Goal: Task Accomplishment & Management: Manage account settings

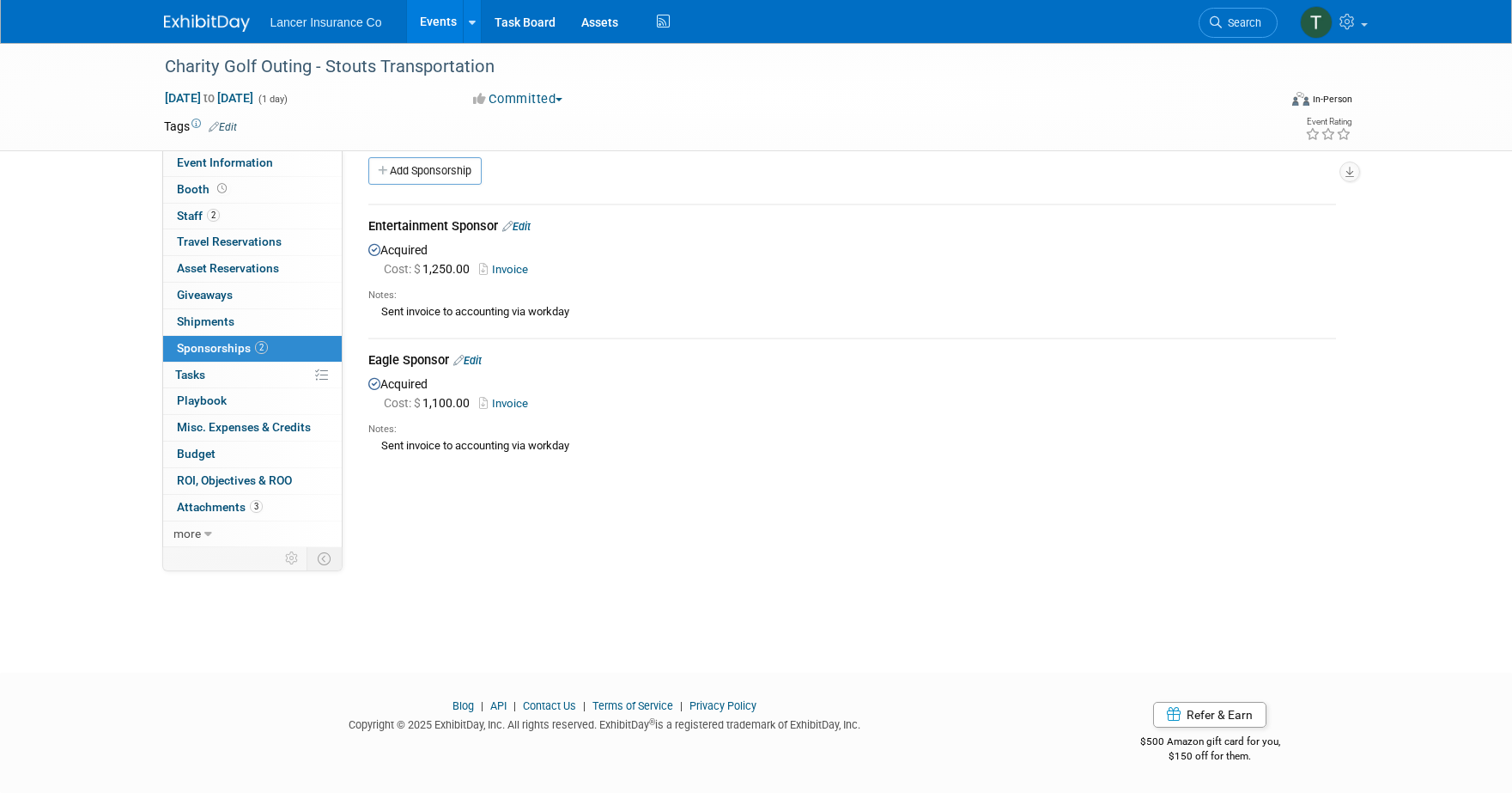
click at [437, 22] on link "Events" at bounding box center [438, 21] width 62 height 43
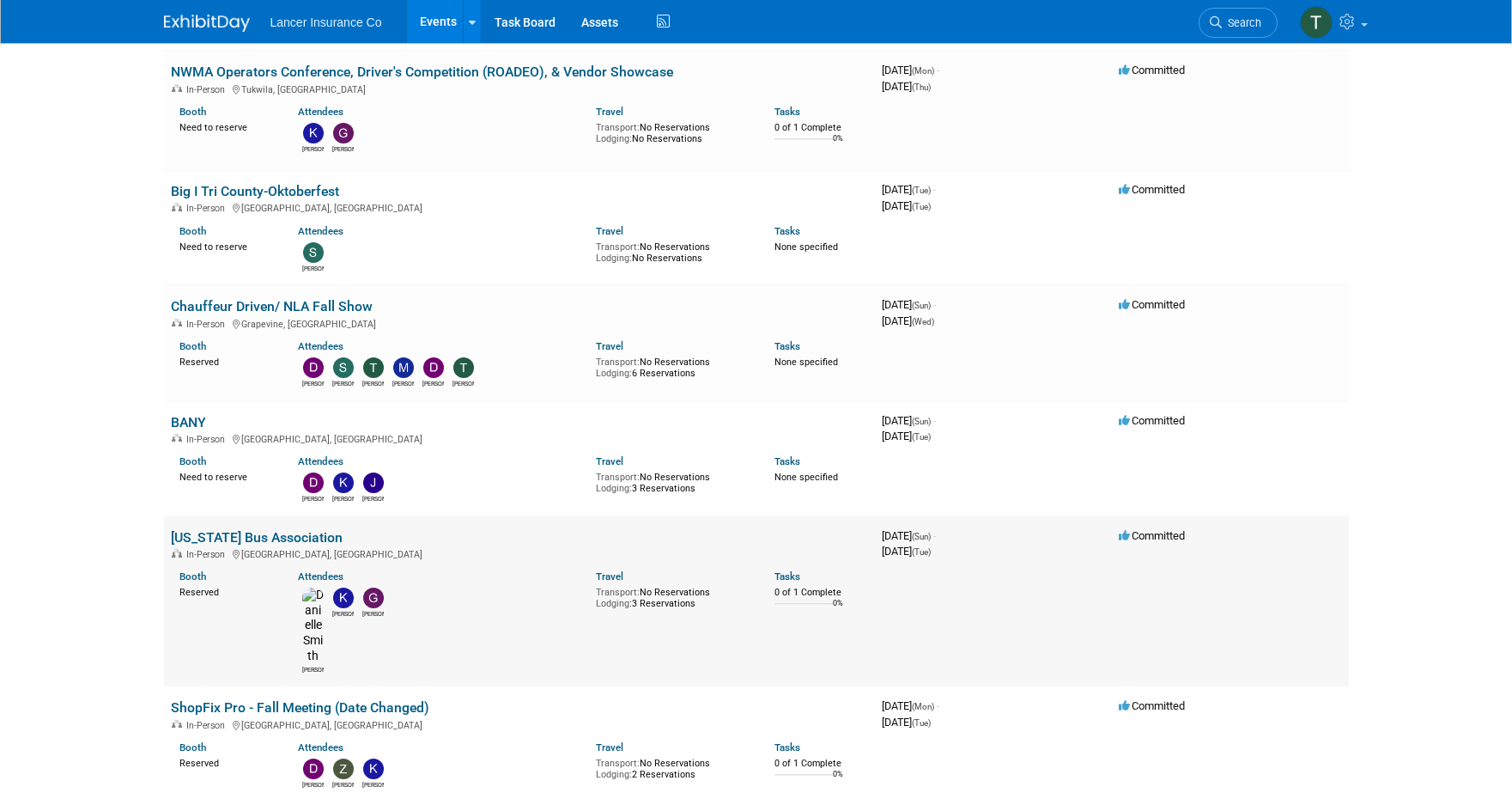
scroll to position [1561, 0]
click at [242, 698] on link "ShopFix Pro - Fall Meeting (Date Changed)" at bounding box center [300, 707] width 258 height 17
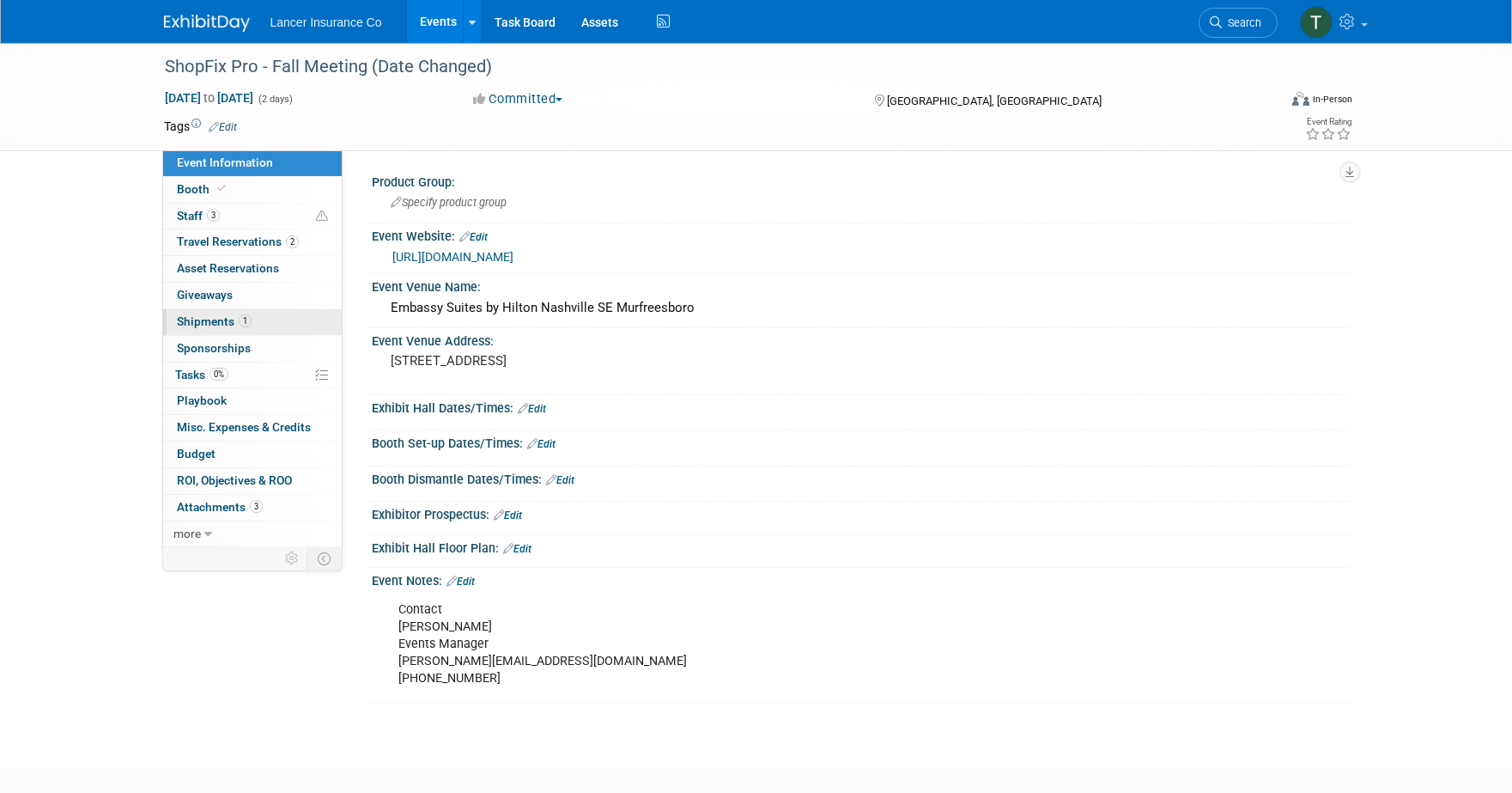
click at [203, 326] on span "Shipments 1" at bounding box center [214, 321] width 74 height 14
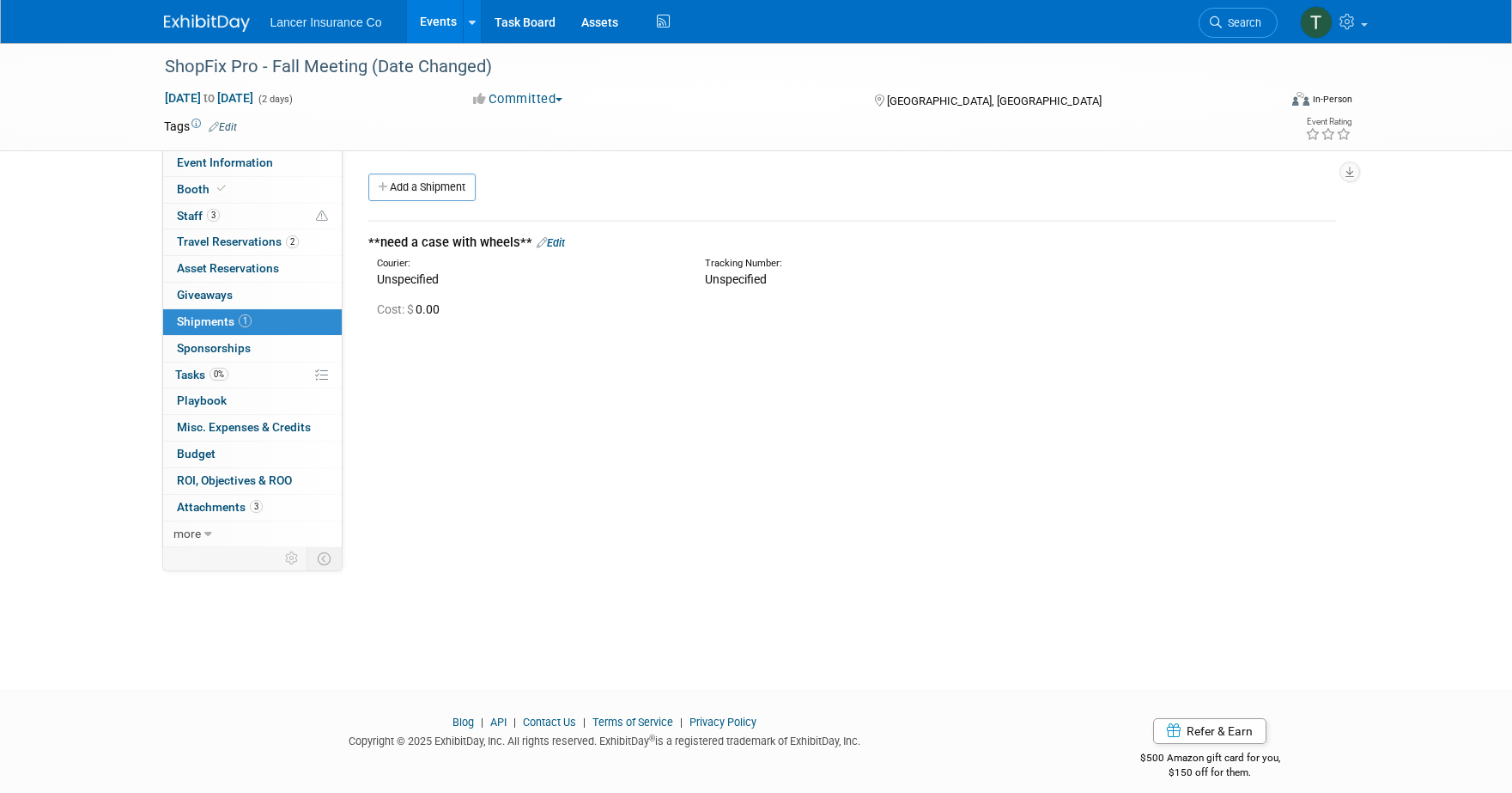
click at [554, 241] on link "Edit" at bounding box center [550, 243] width 28 height 13
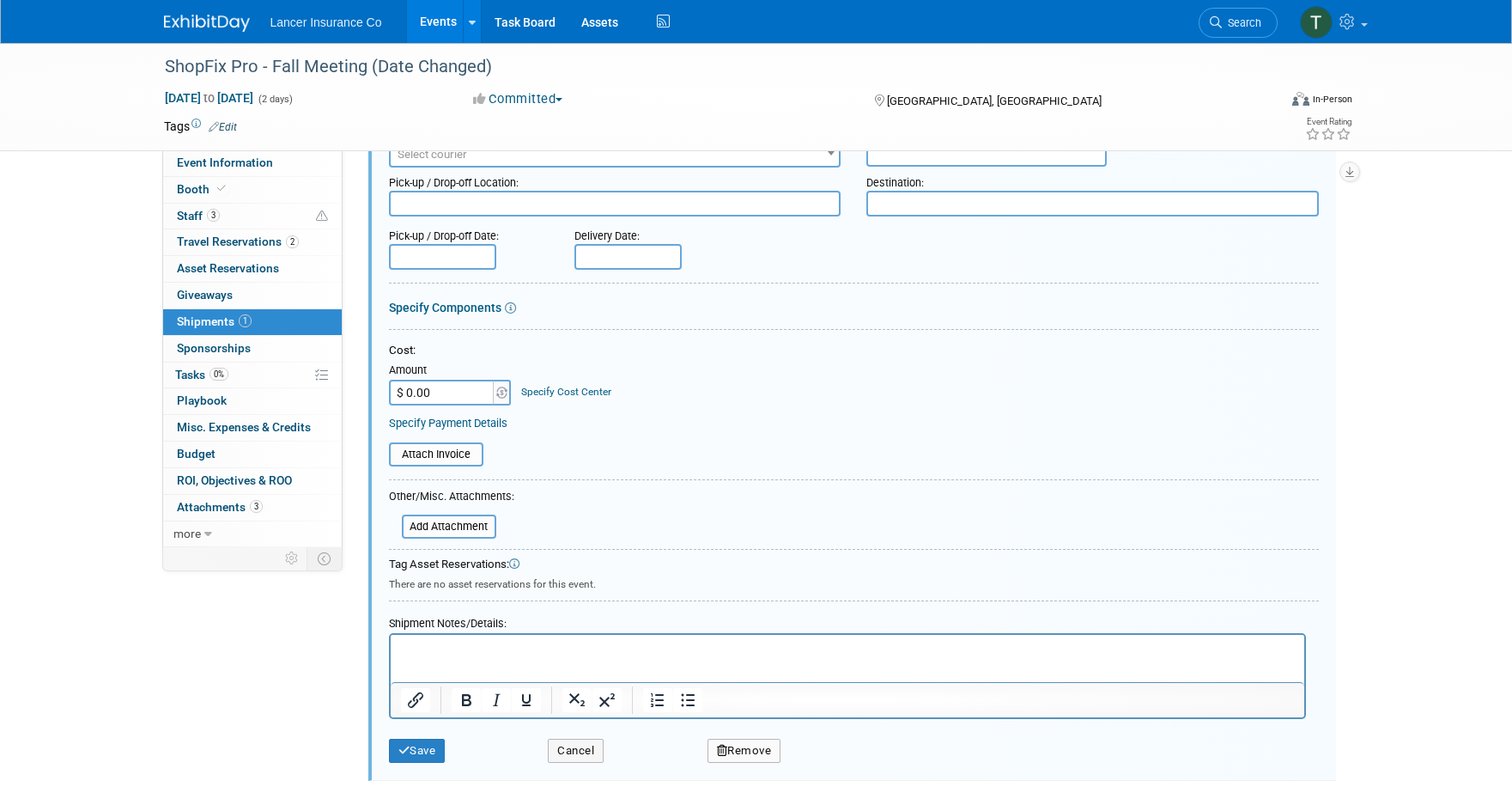
scroll to position [337, 0]
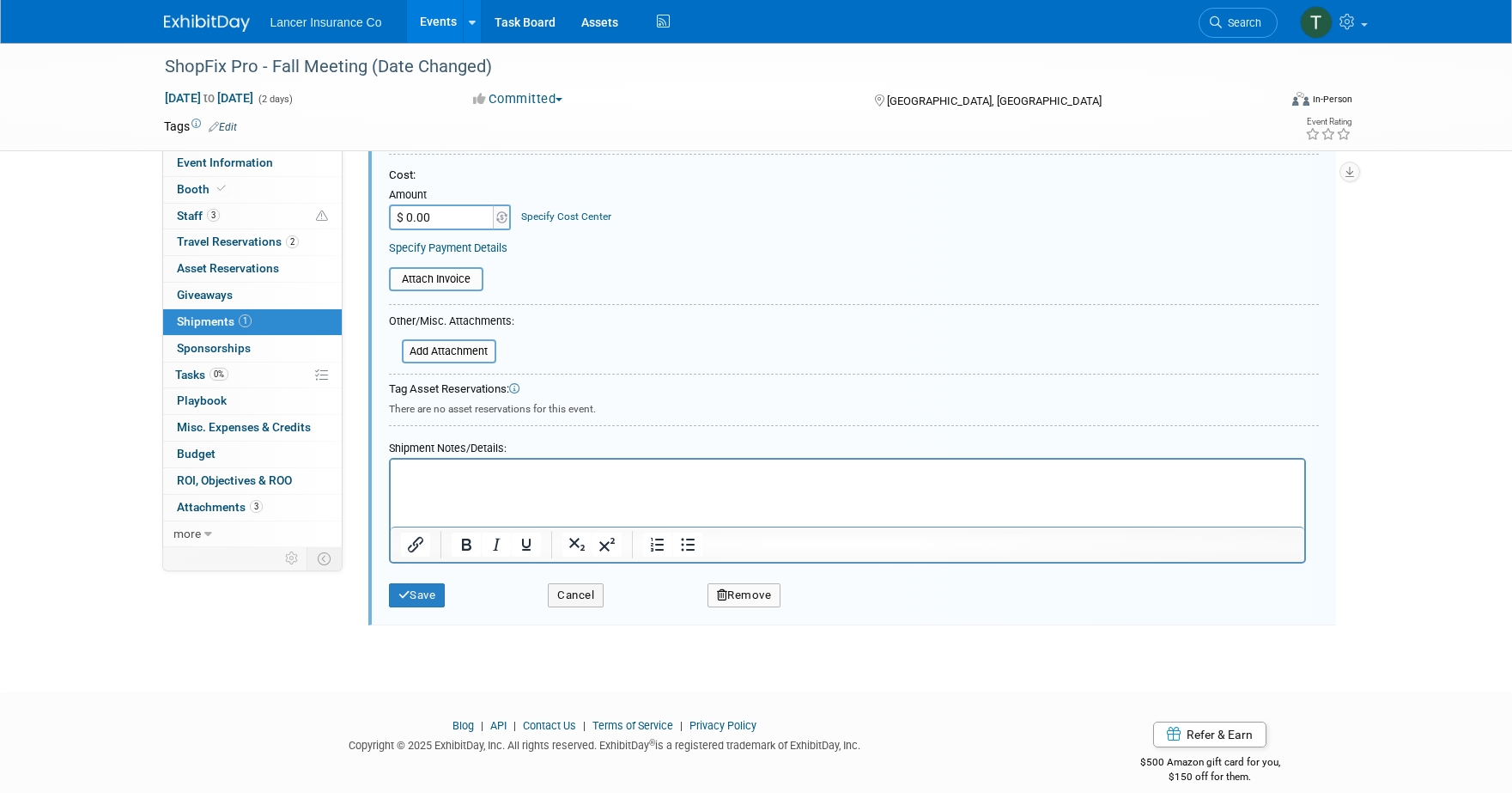
click at [438, 469] on p "Rich Text Area. Press ALT-0 for help." at bounding box center [846, 475] width 893 height 17
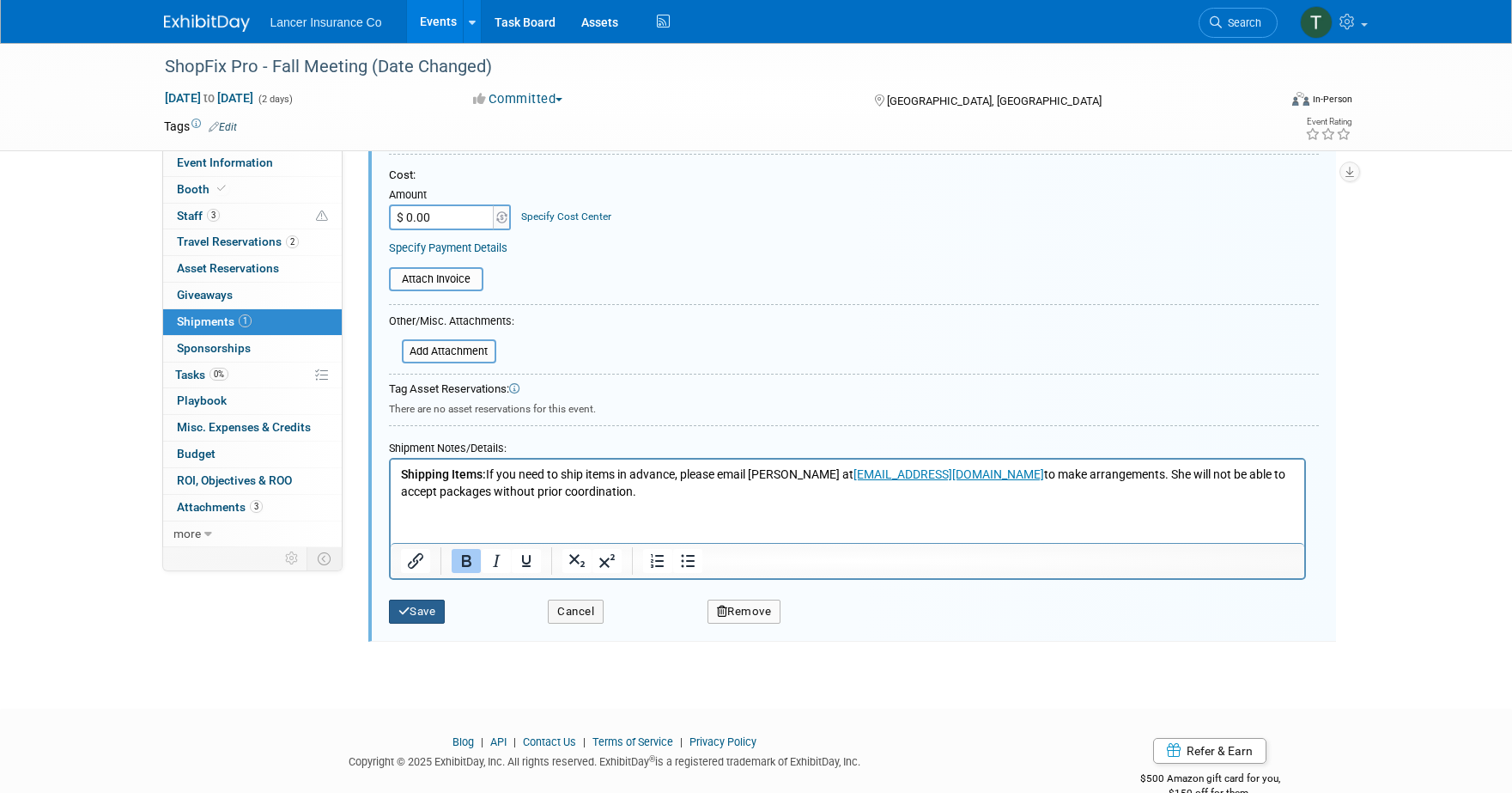
click at [420, 608] on button "Save" at bounding box center [416, 612] width 57 height 24
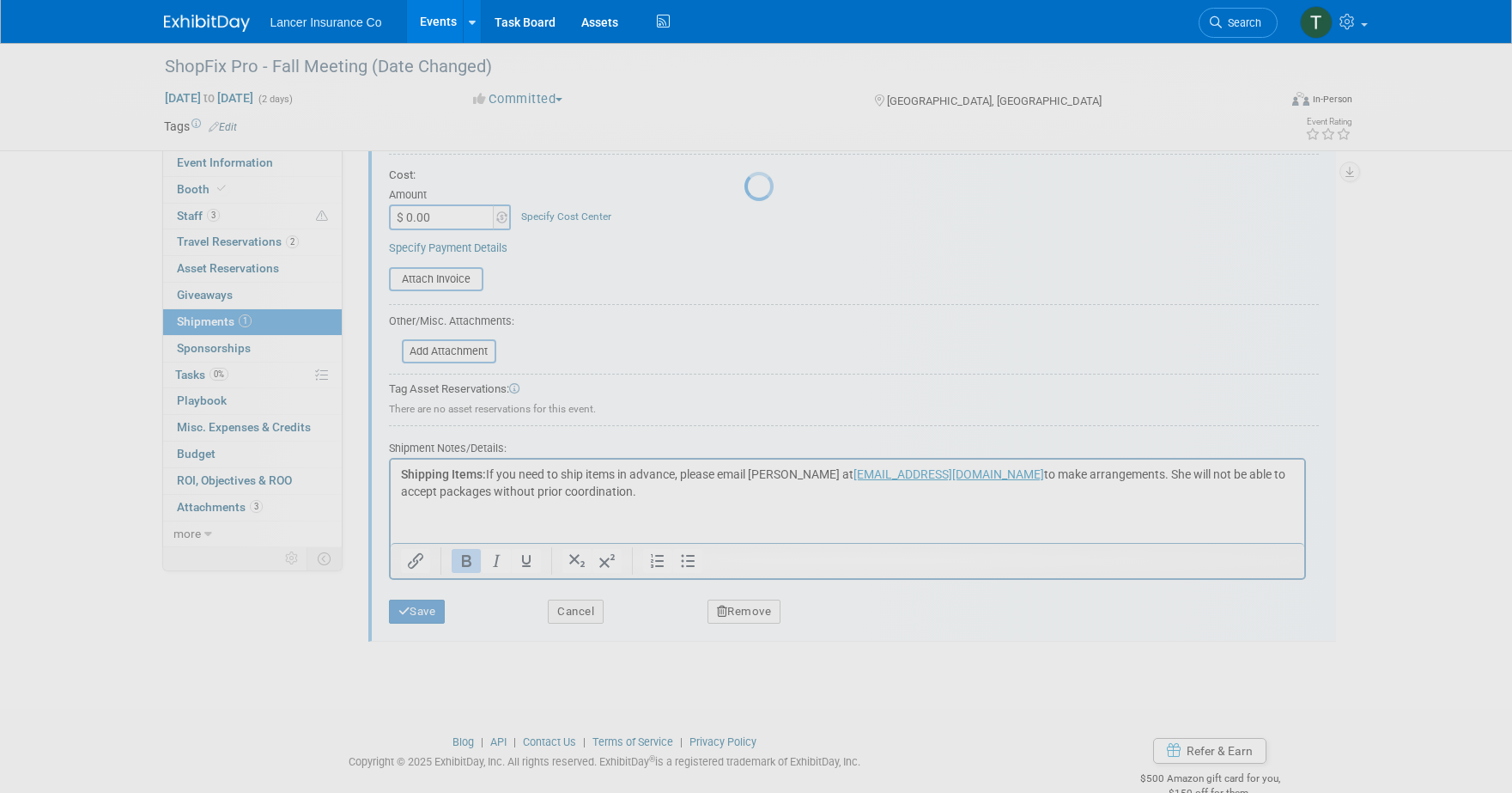
scroll to position [17, 0]
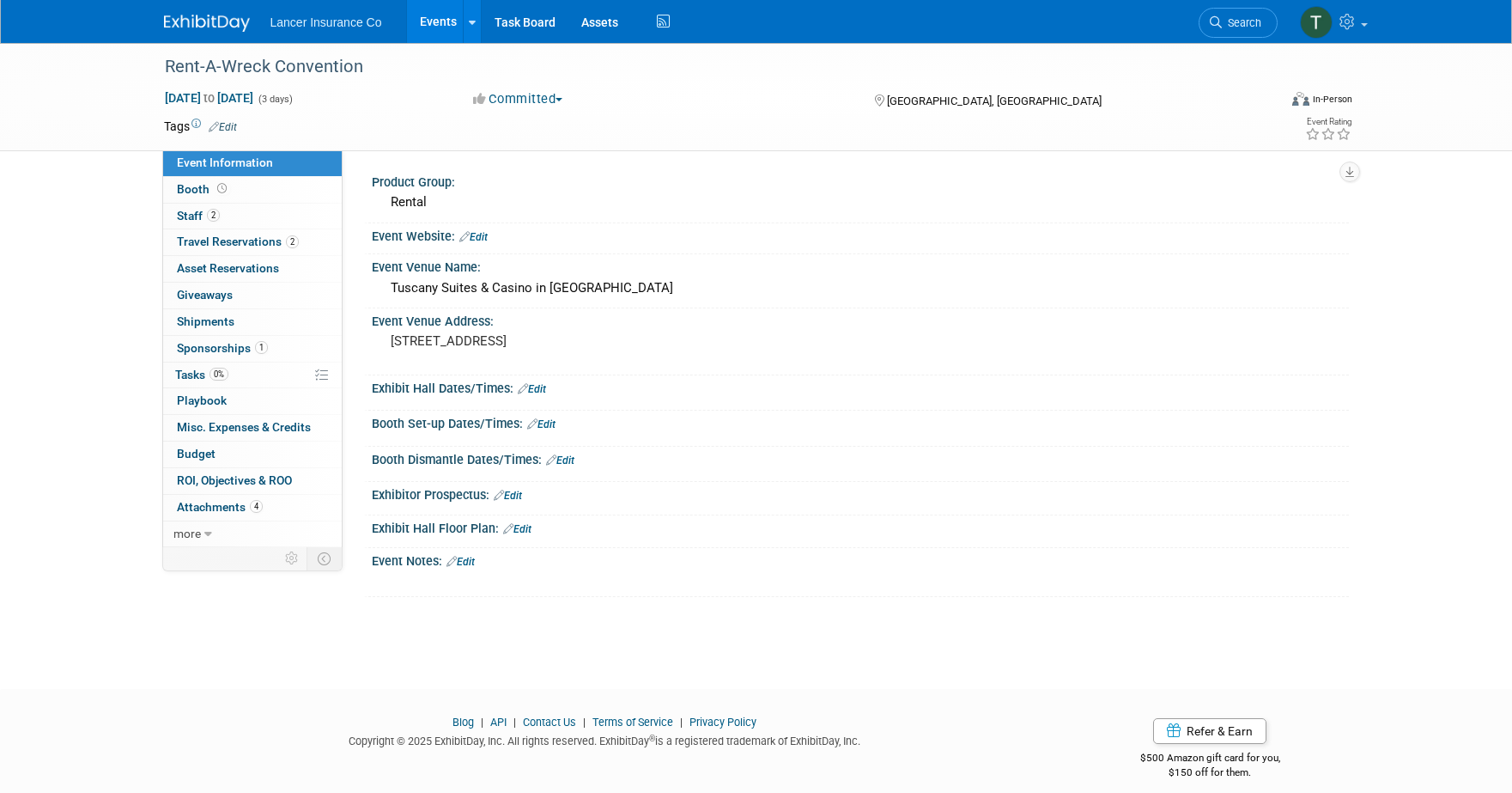
click at [442, 30] on link "Events" at bounding box center [438, 21] width 62 height 43
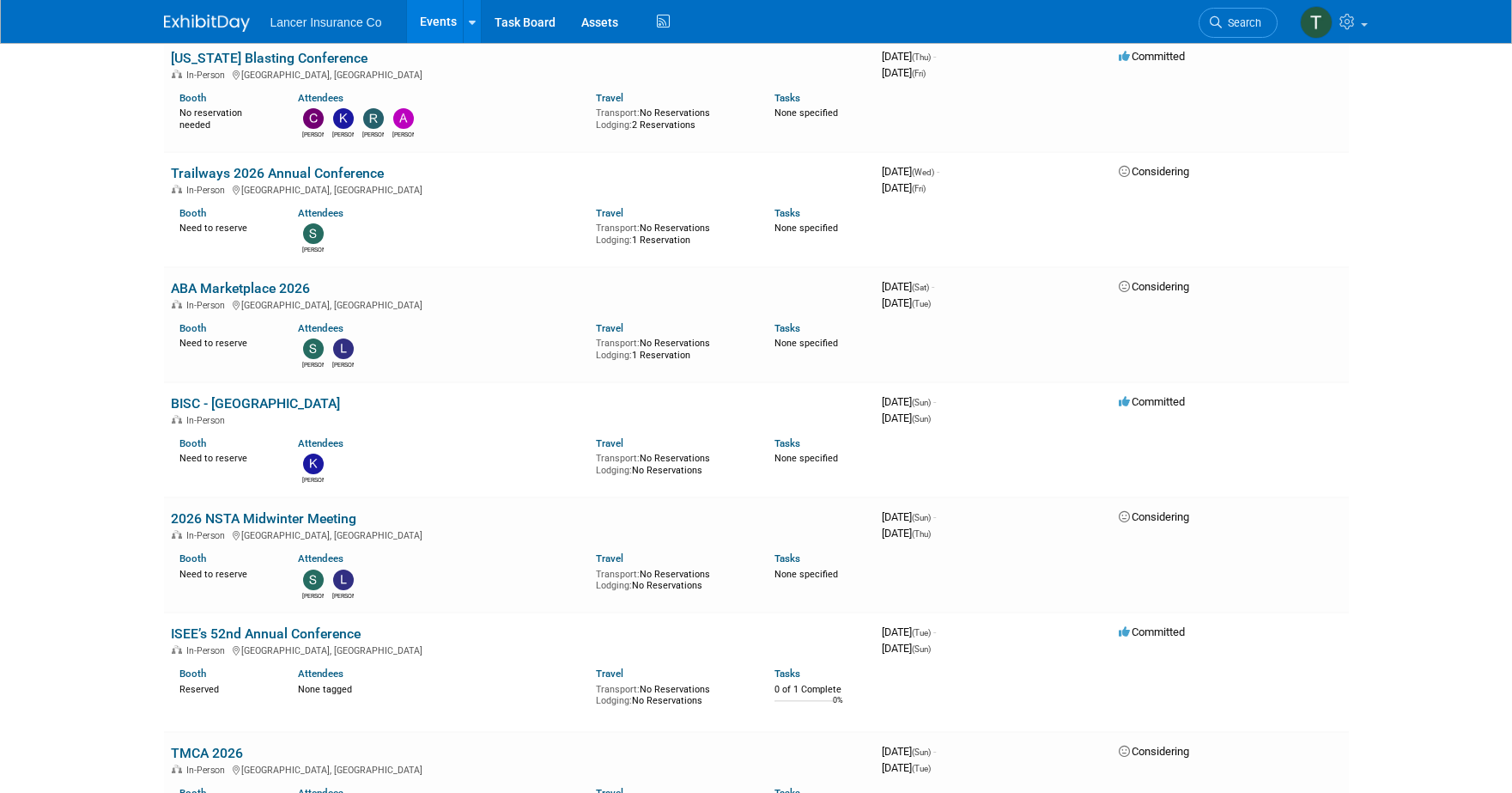
scroll to position [2735, 0]
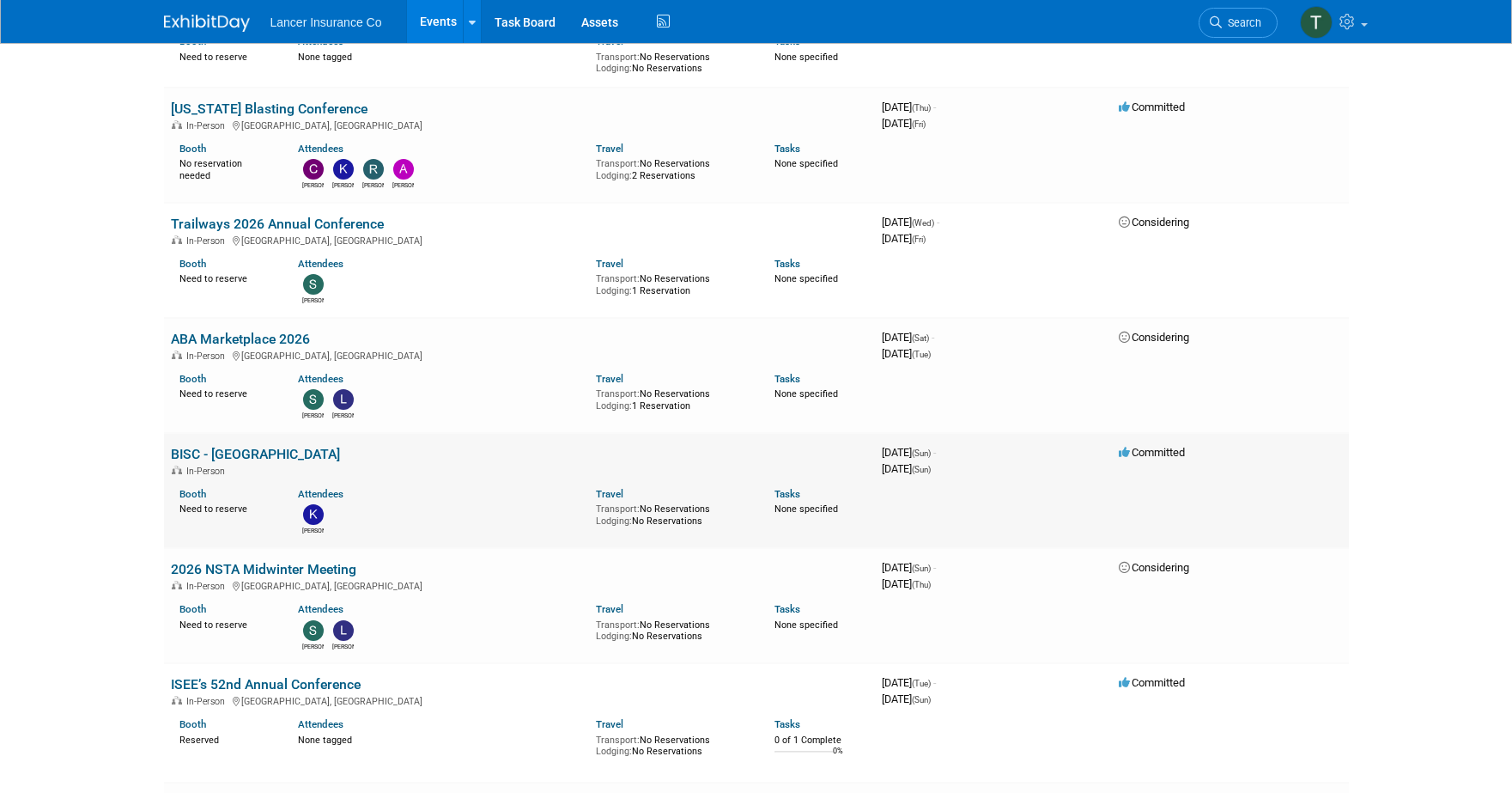
click at [176, 445] on link "BISC - [GEOGRAPHIC_DATA]" at bounding box center [256, 454] width 169 height 17
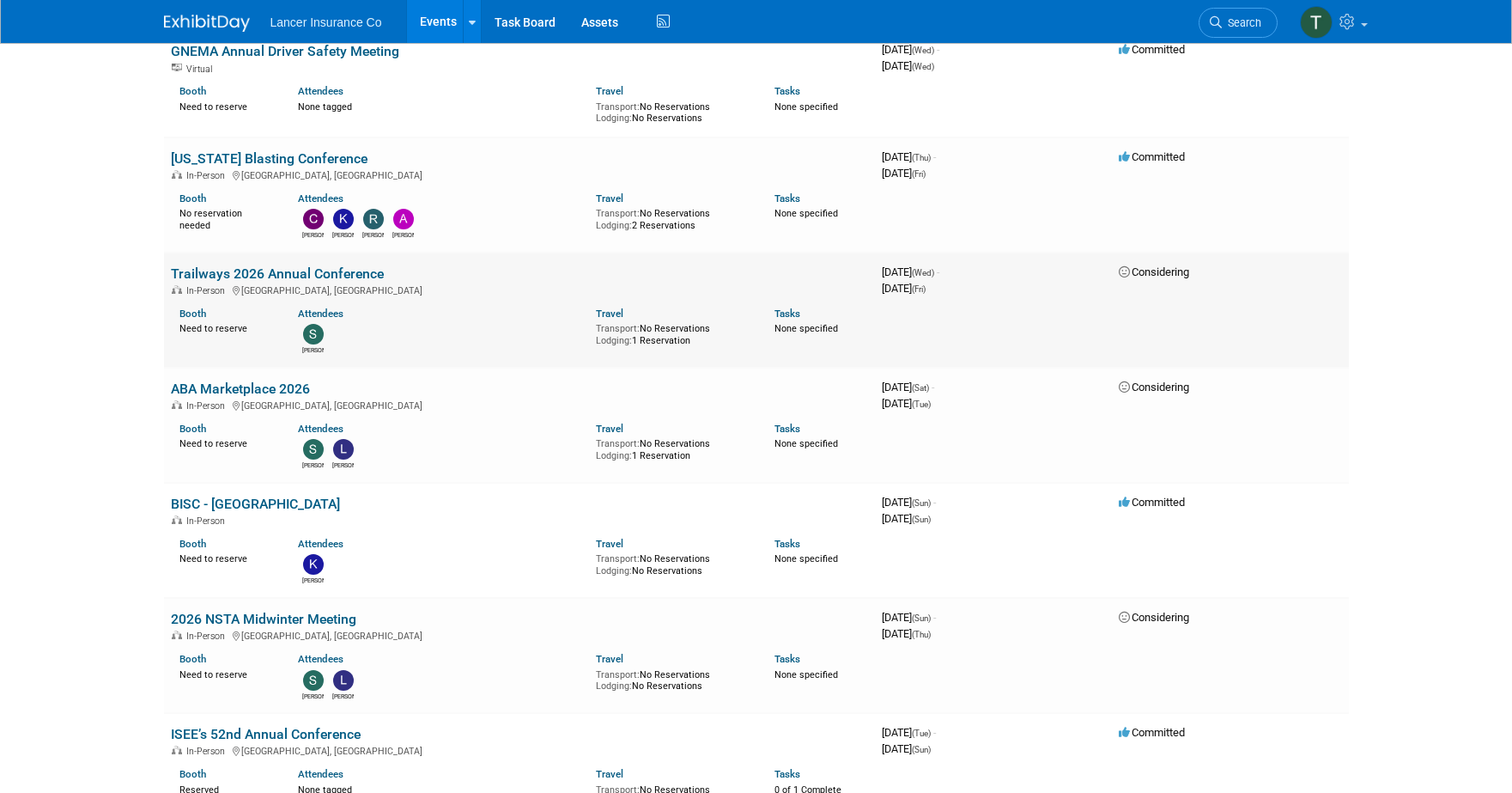
scroll to position [2686, 0]
click at [213, 495] on link "BISC - [GEOGRAPHIC_DATA]" at bounding box center [256, 503] width 169 height 17
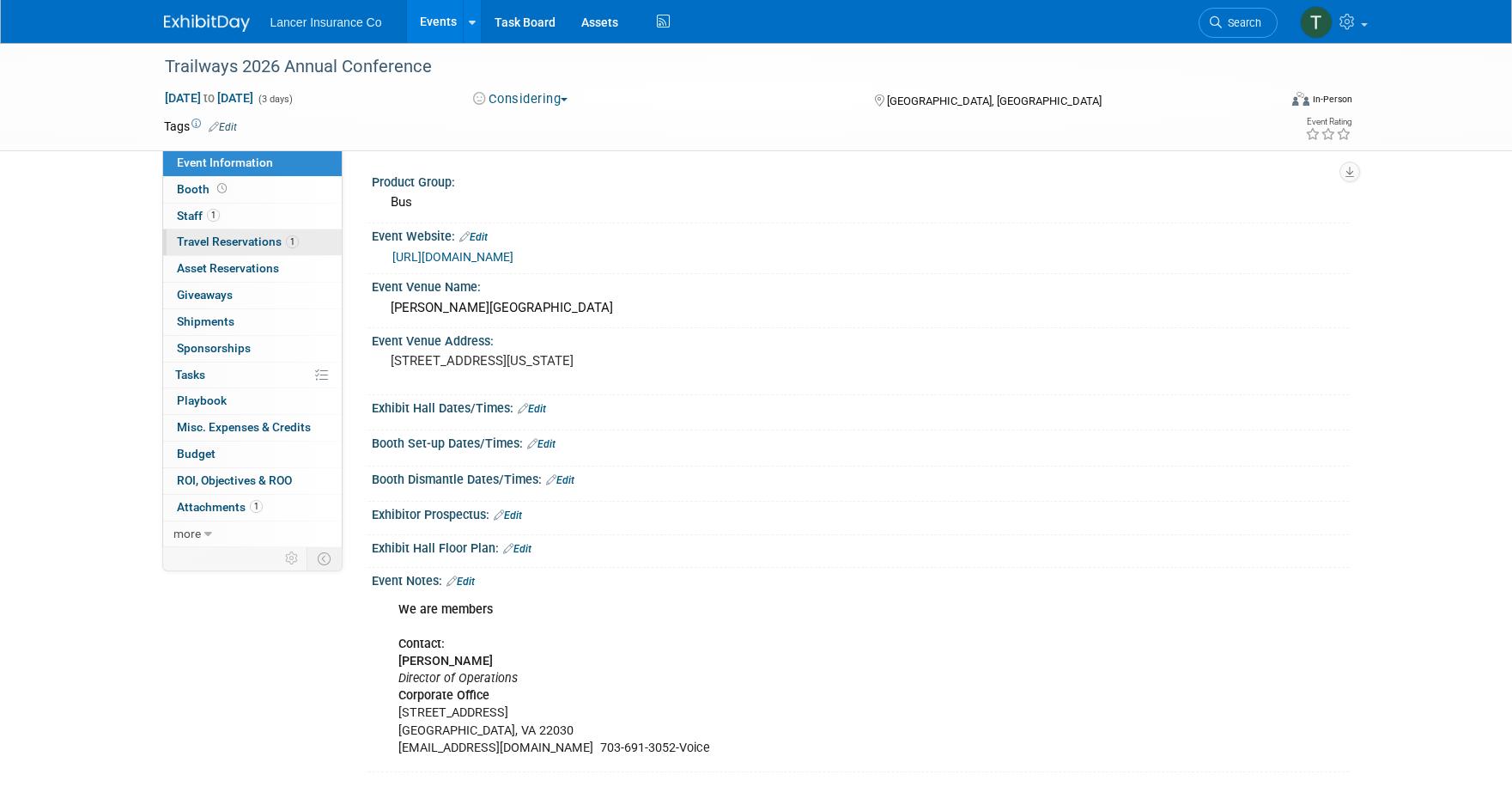
click at [217, 241] on span "Travel Reservations 1" at bounding box center [237, 241] width 122 height 14
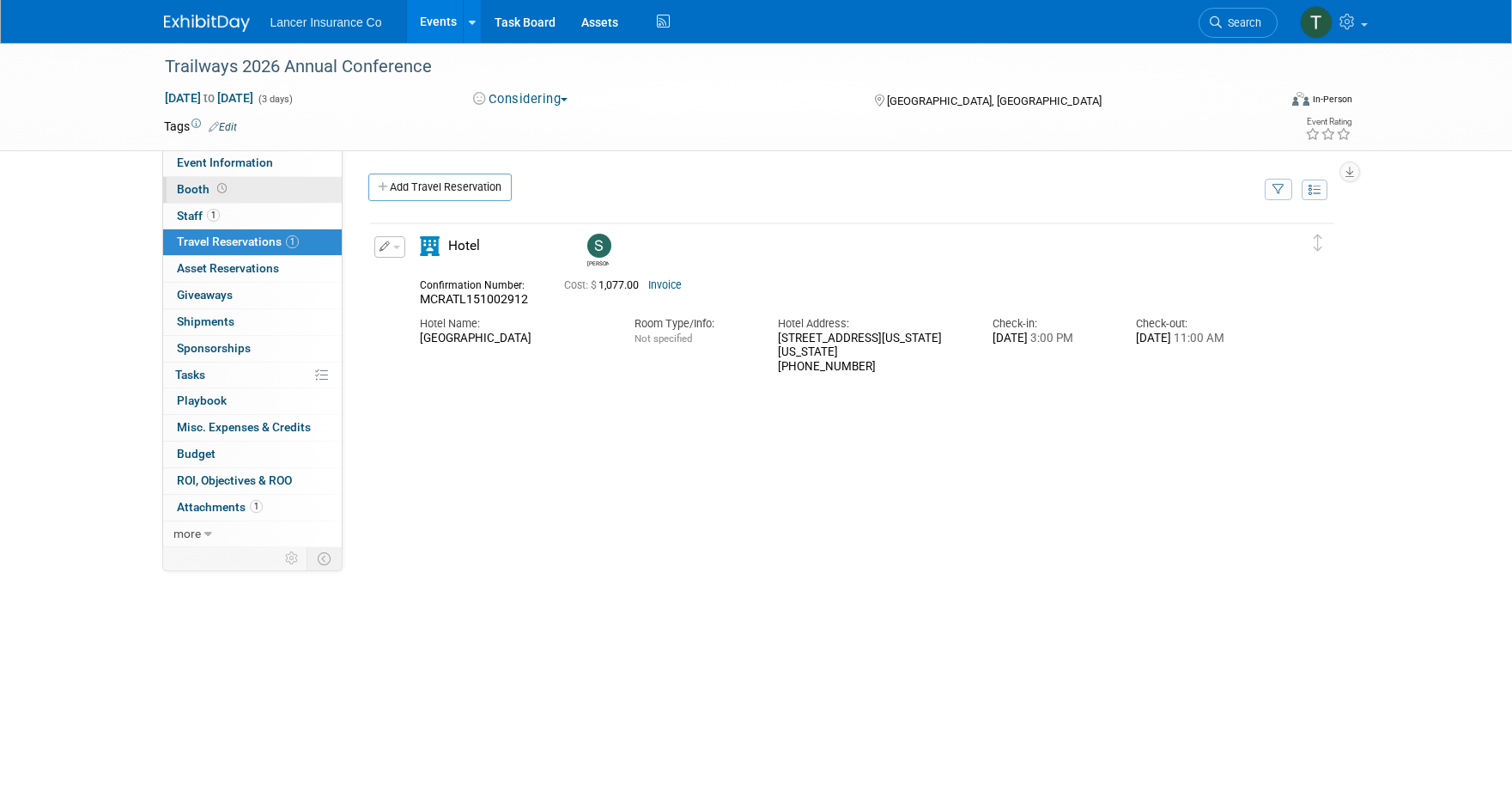
click at [197, 182] on span "Booth" at bounding box center [203, 189] width 53 height 14
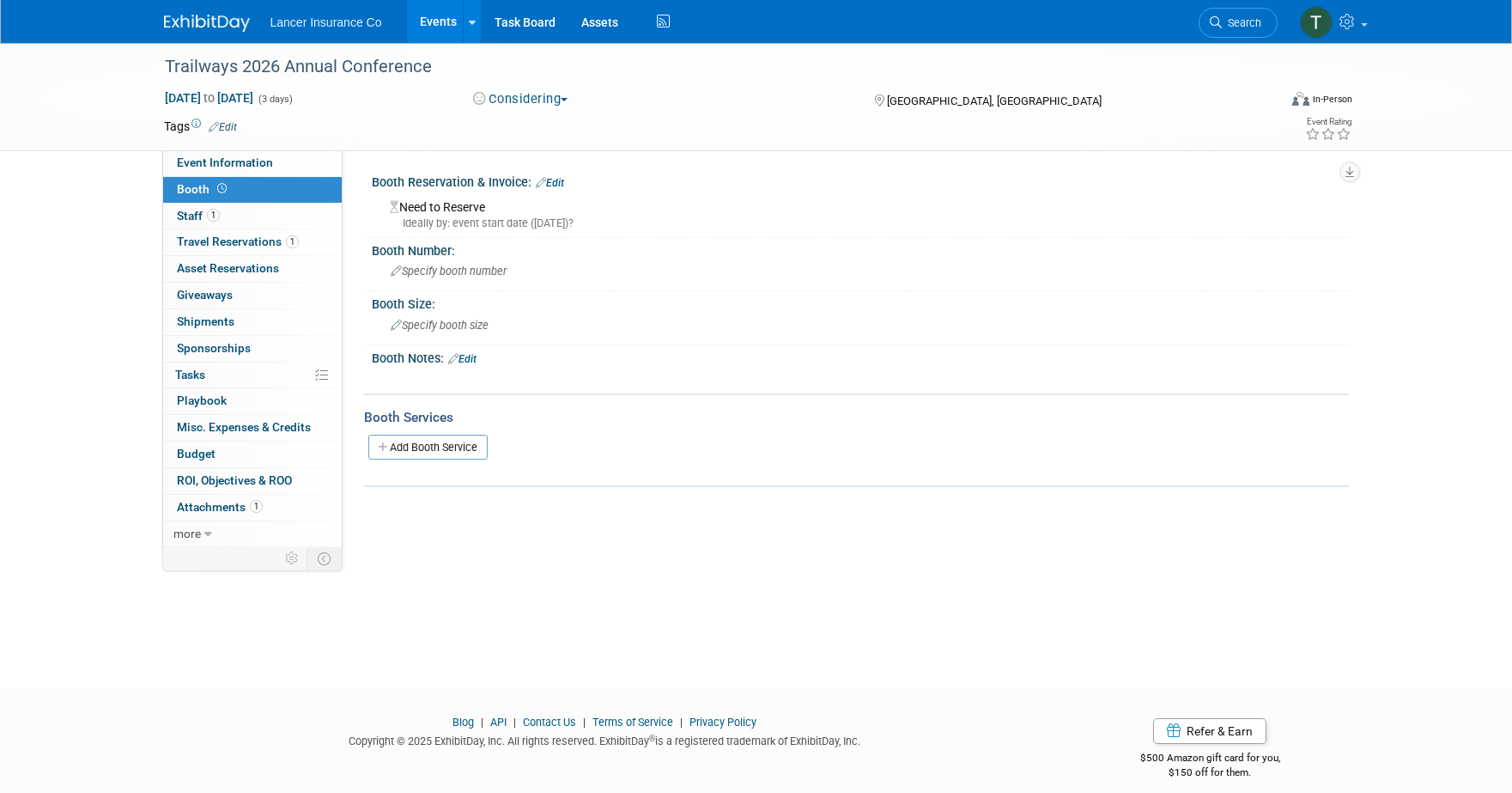
click at [201, 144] on div "Tags Edit Event Rating" at bounding box center [758, 130] width 1215 height 30
click at [204, 165] on span "Event Information" at bounding box center [224, 162] width 96 height 14
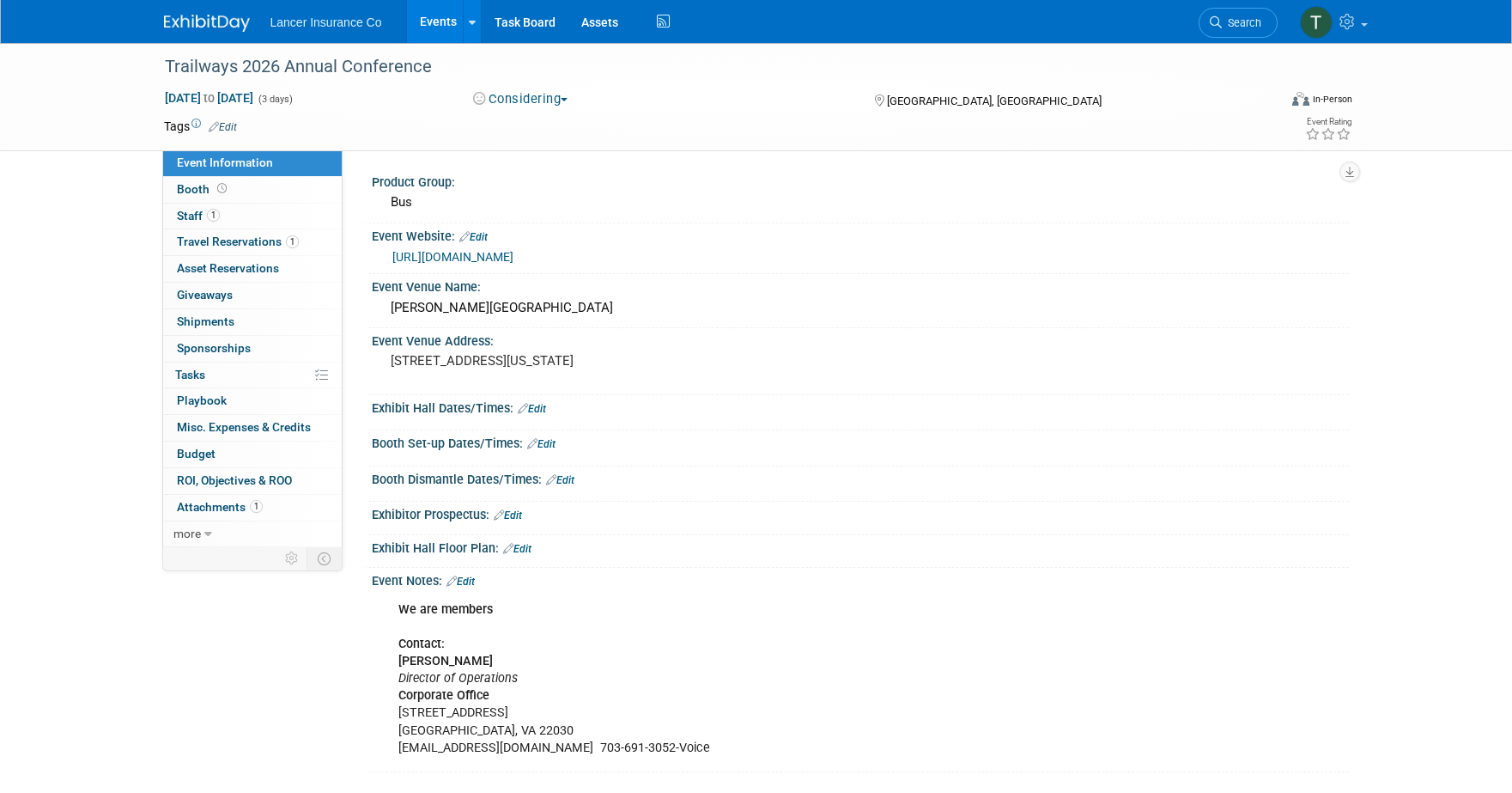
click at [488, 259] on link "https://trailwaysconference.com/" at bounding box center [453, 257] width 121 height 14
click at [206, 235] on span "Travel Reservations 1" at bounding box center [237, 241] width 122 height 14
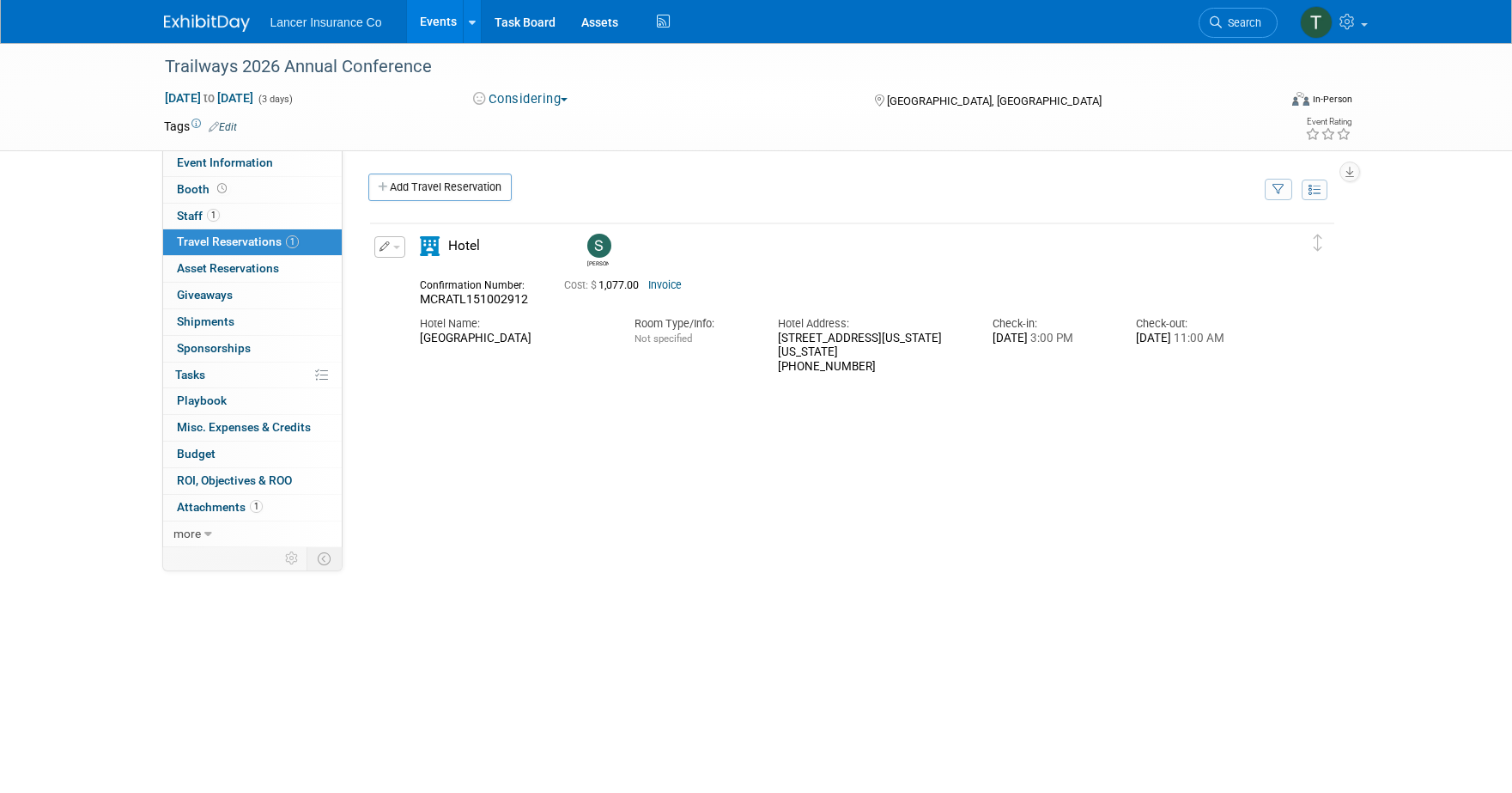
drag, startPoint x: 532, startPoint y: 297, endPoint x: 421, endPoint y: 289, distance: 111.3
click at [421, 289] on div "Confirmation Number: MCRATL151002912" at bounding box center [479, 291] width 144 height 33
copy div "Confirmation Number: MCRATL151002912"
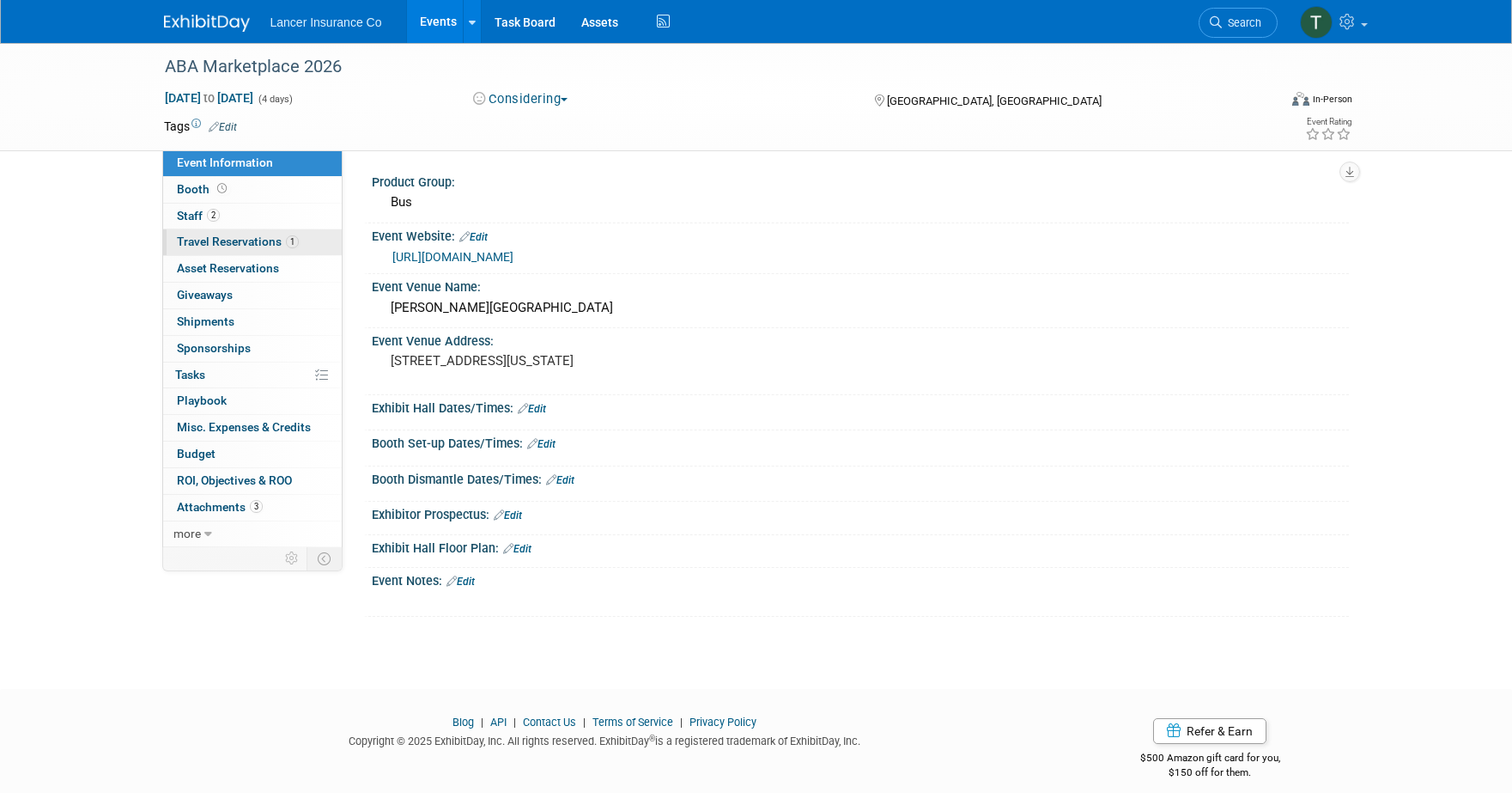
click at [217, 242] on span "Travel Reservations 1" at bounding box center [237, 241] width 122 height 14
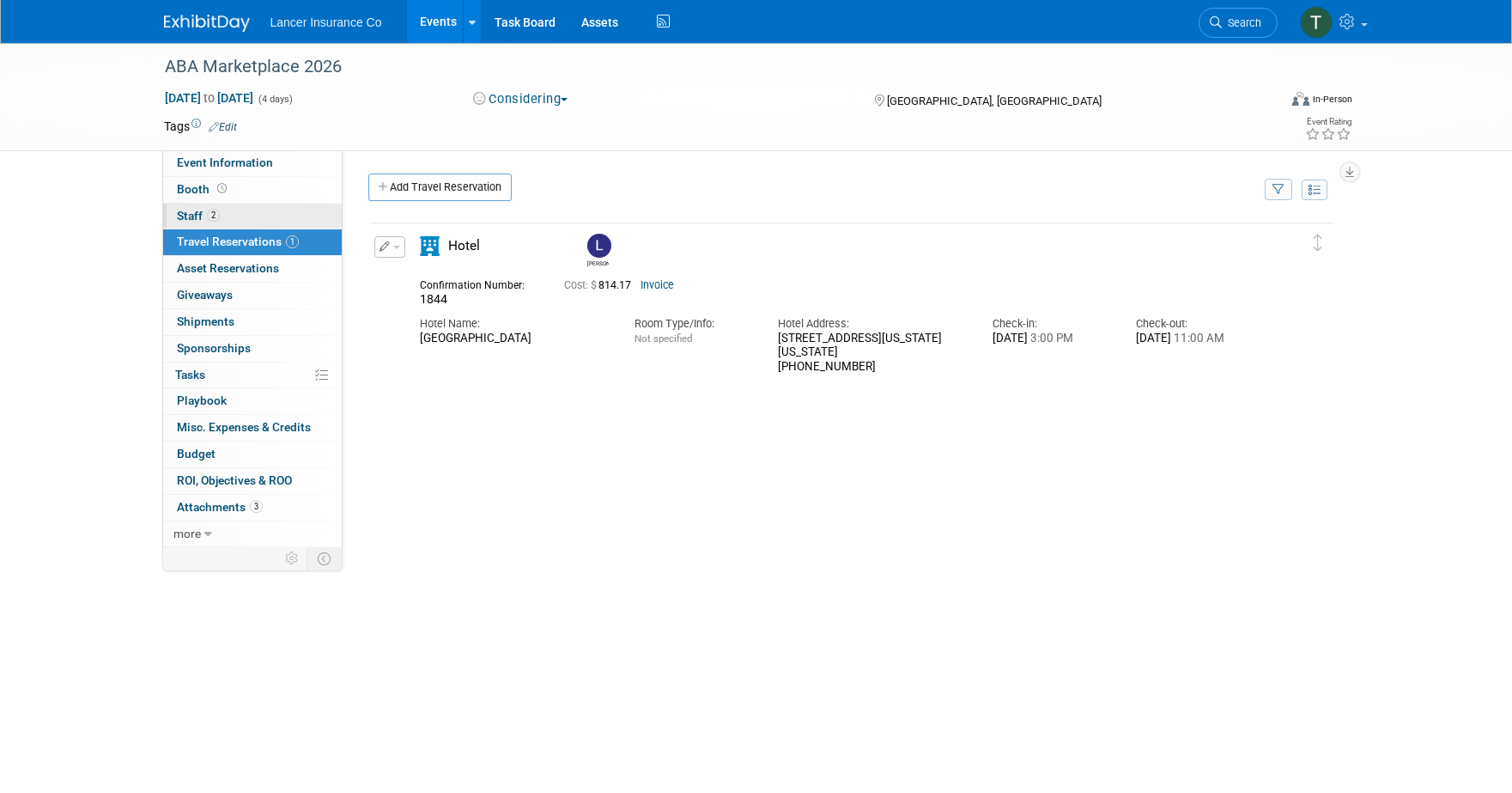
click at [180, 216] on span "Staff 2" at bounding box center [198, 215] width 43 height 14
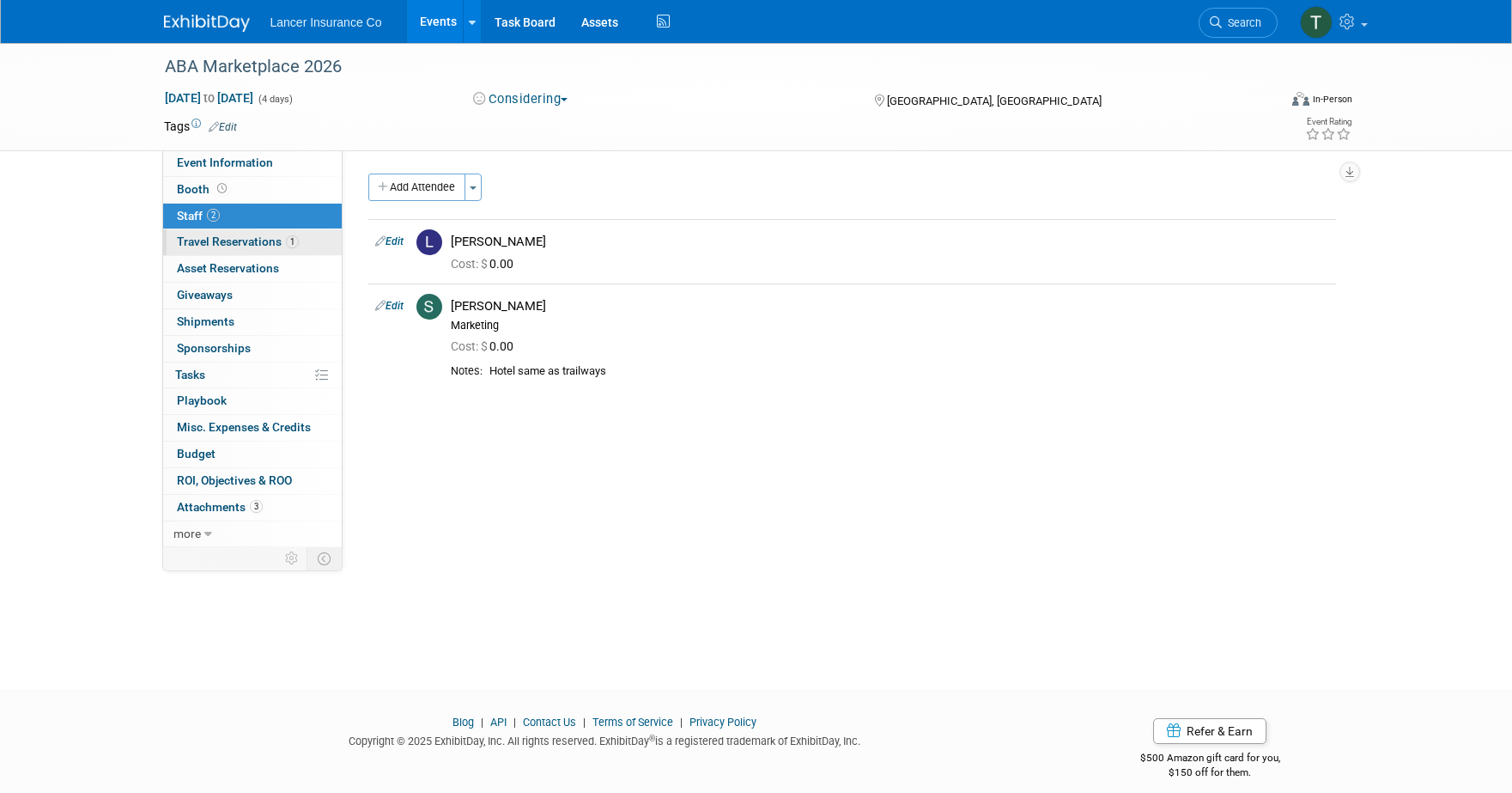
click at [191, 243] on span "Travel Reservations 1" at bounding box center [237, 241] width 122 height 14
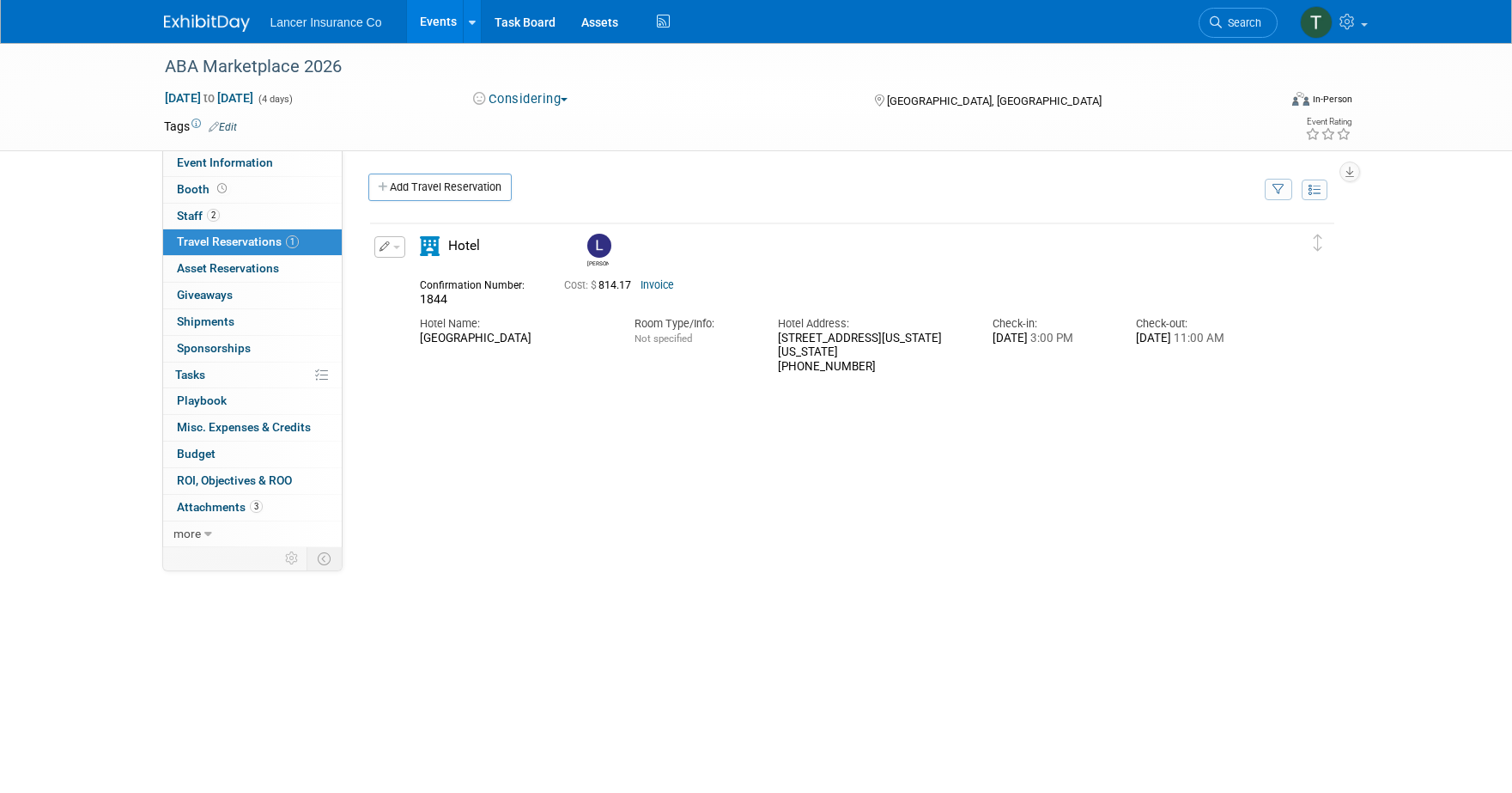
click at [438, 18] on link "Events" at bounding box center [438, 21] width 62 height 43
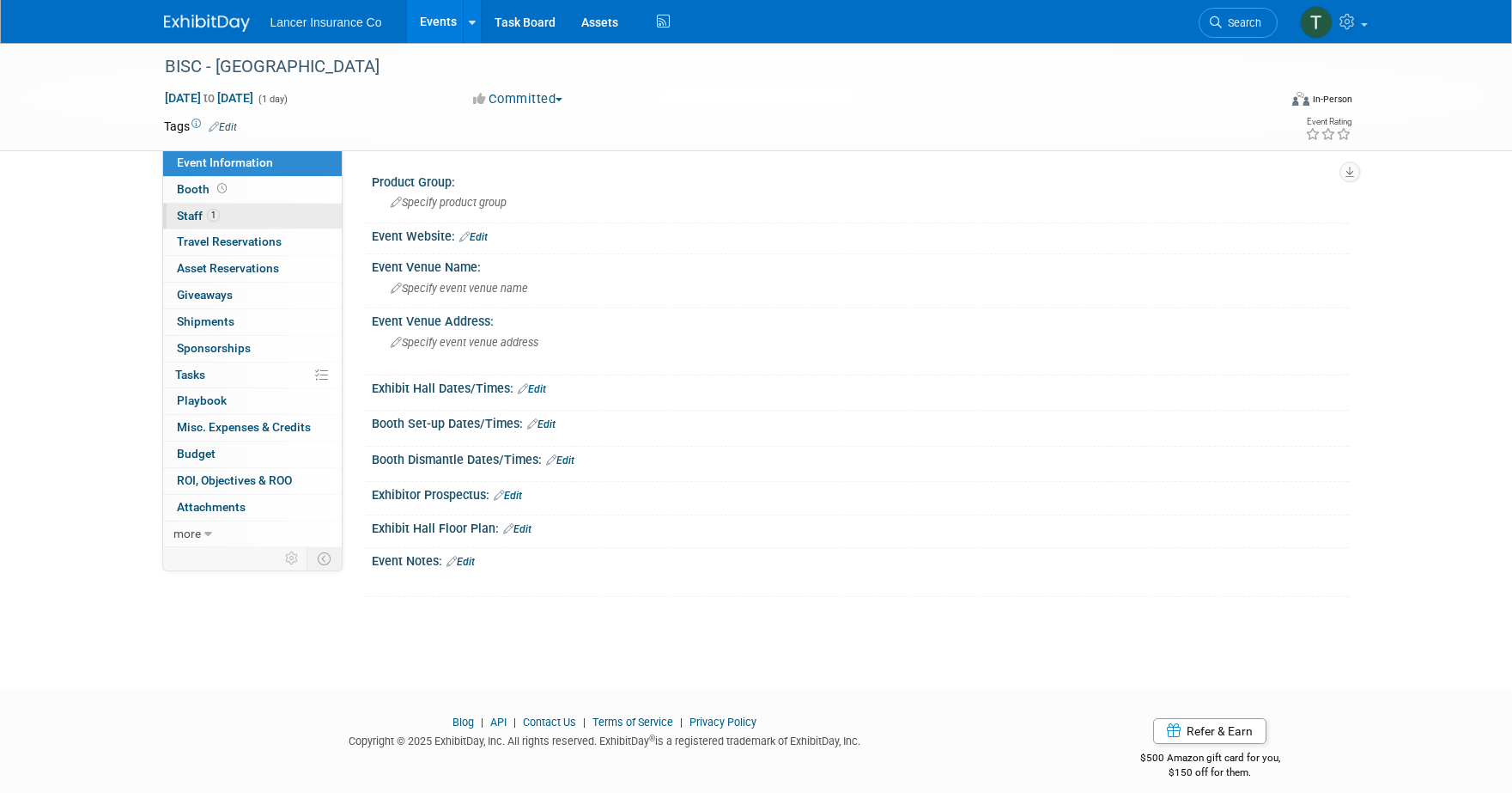
click at [196, 213] on span "Staff 1" at bounding box center [198, 215] width 43 height 14
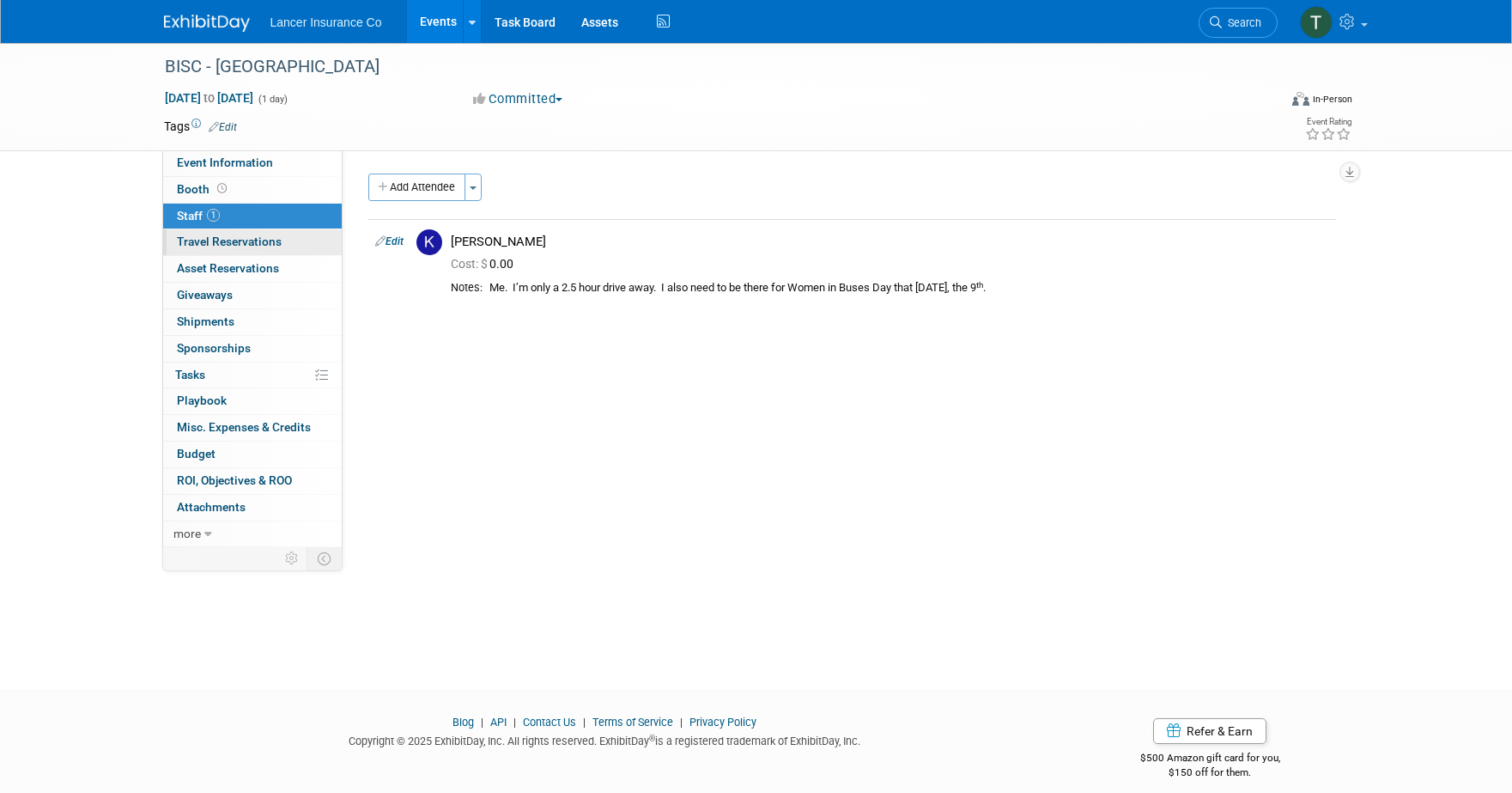
click at [195, 245] on span "Travel Reservations 0" at bounding box center [229, 241] width 105 height 14
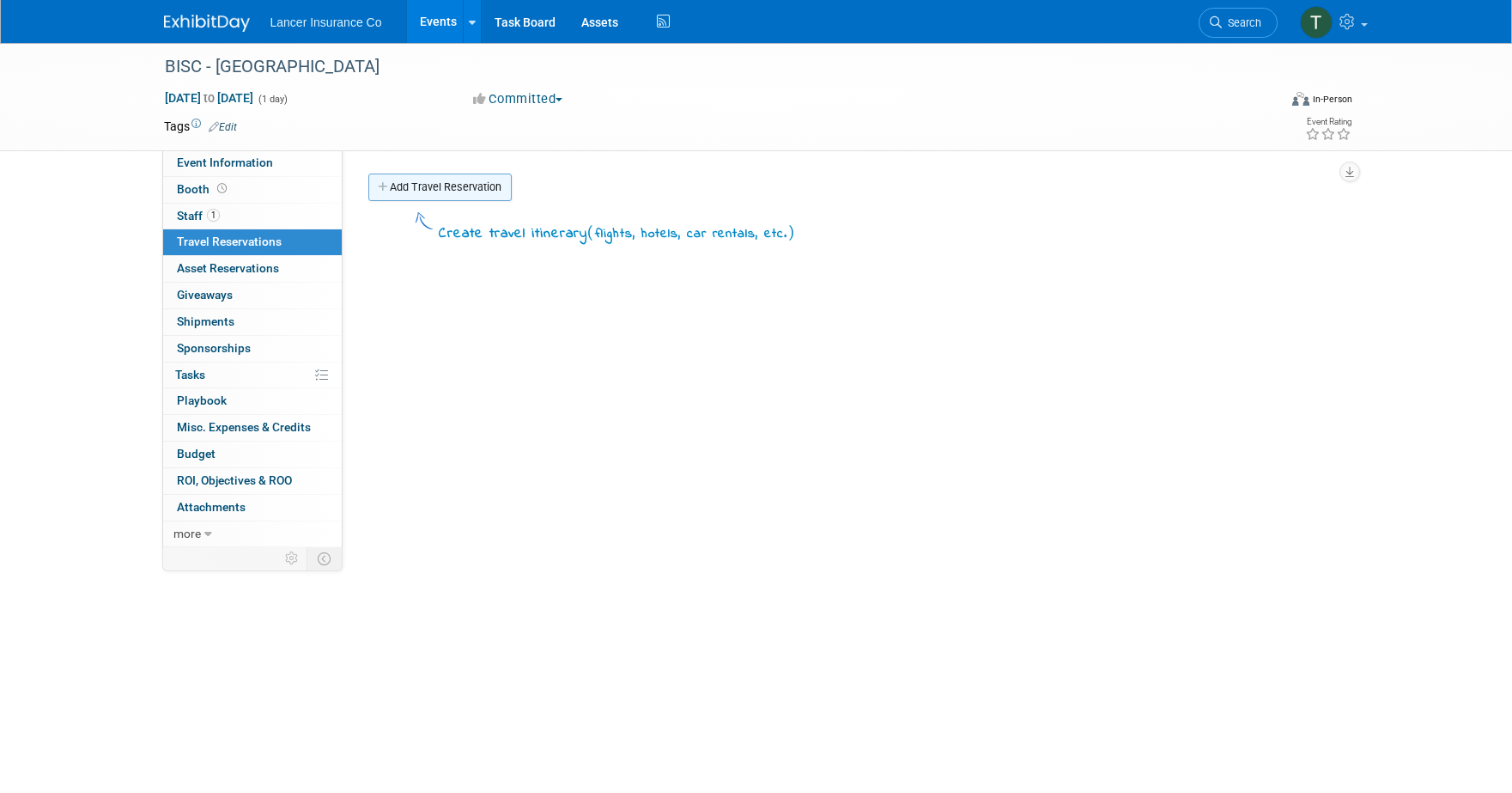
click at [455, 197] on link "Add Travel Reservation" at bounding box center [440, 188] width 143 height 28
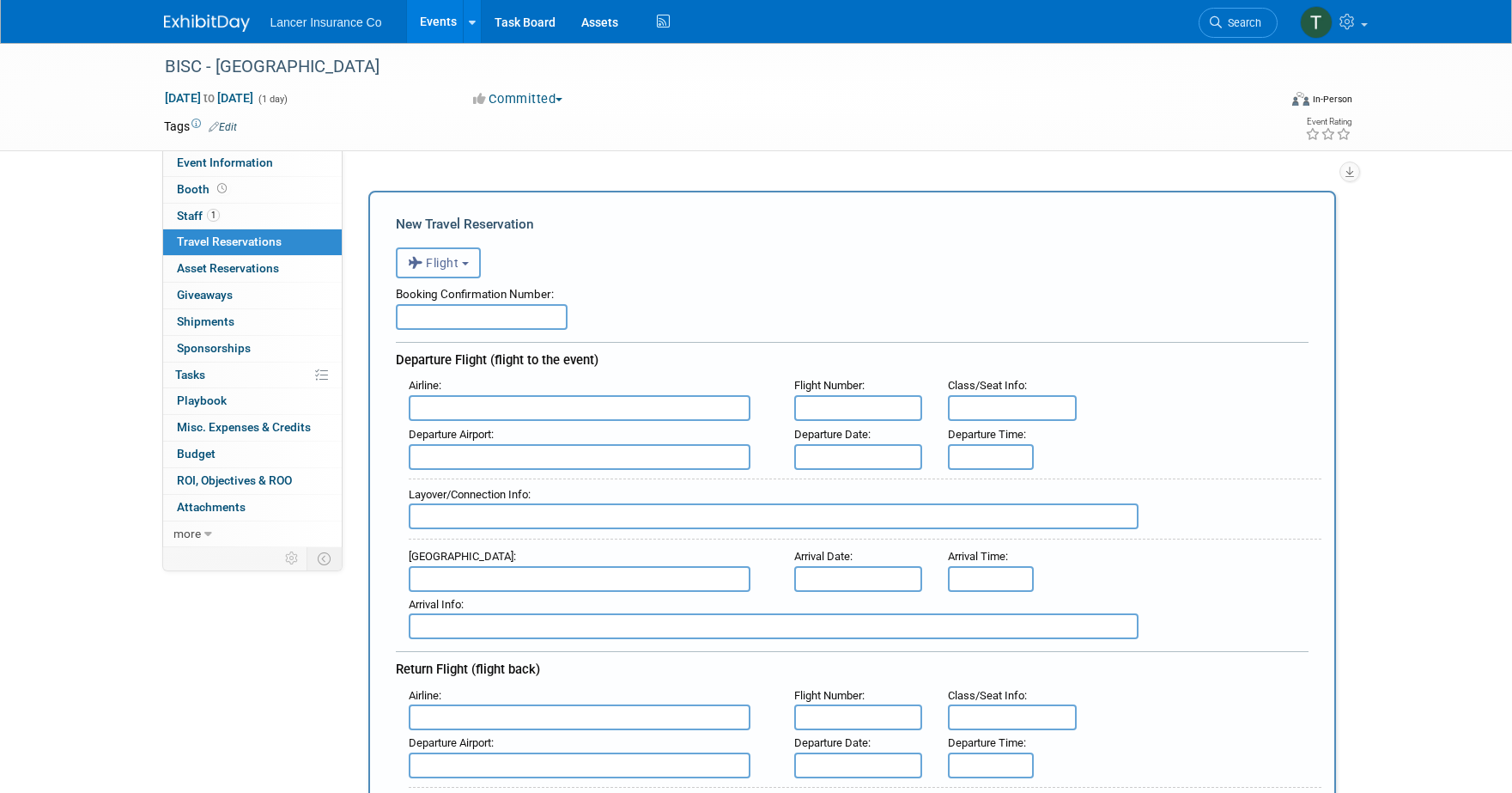
click at [455, 266] on span "Flight" at bounding box center [433, 262] width 51 height 14
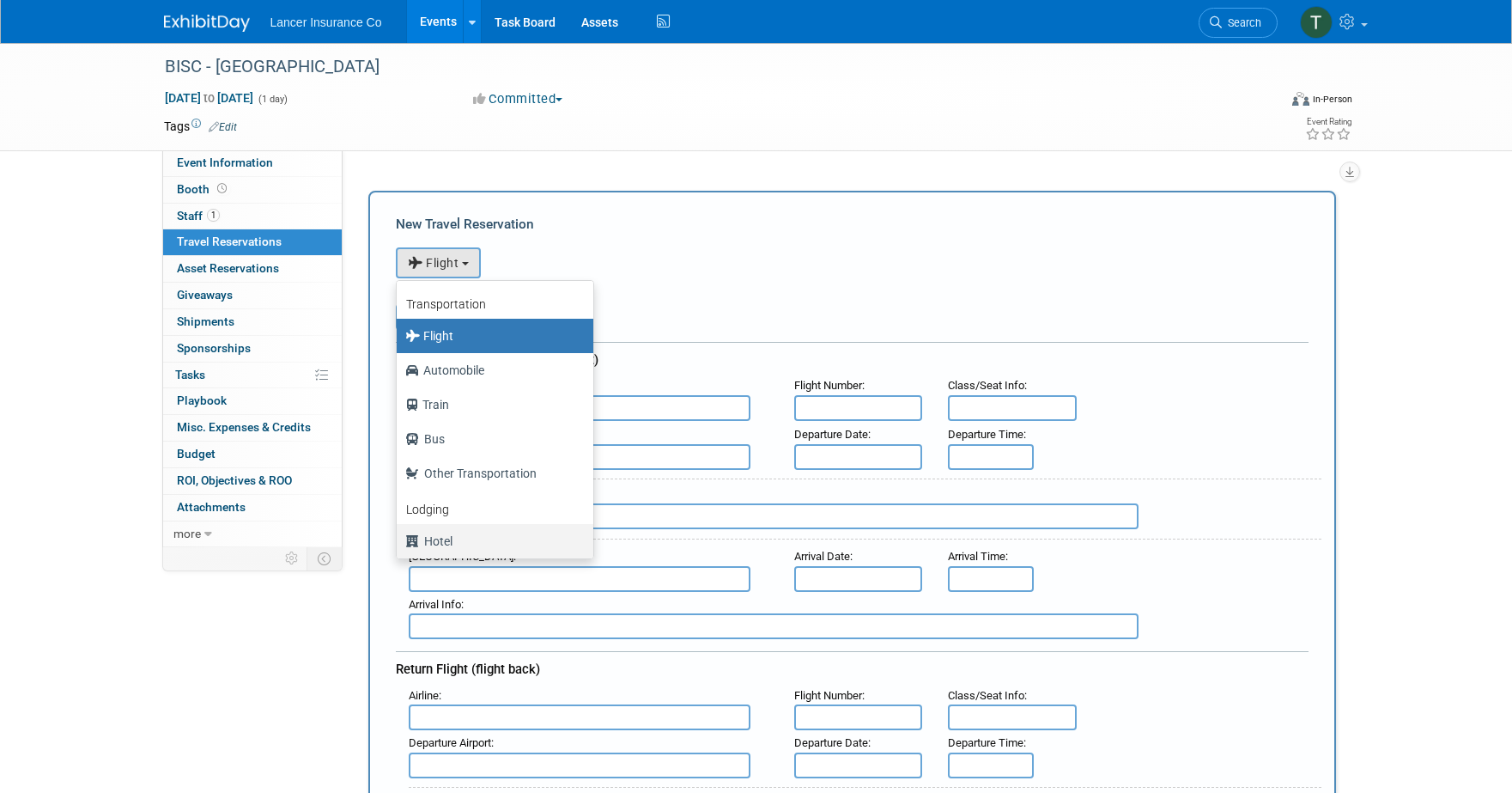
click at [447, 539] on label "Hotel" at bounding box center [491, 541] width 171 height 28
click at [399, 539] on input "Hotel" at bounding box center [393, 539] width 11 height 11
select select "6"
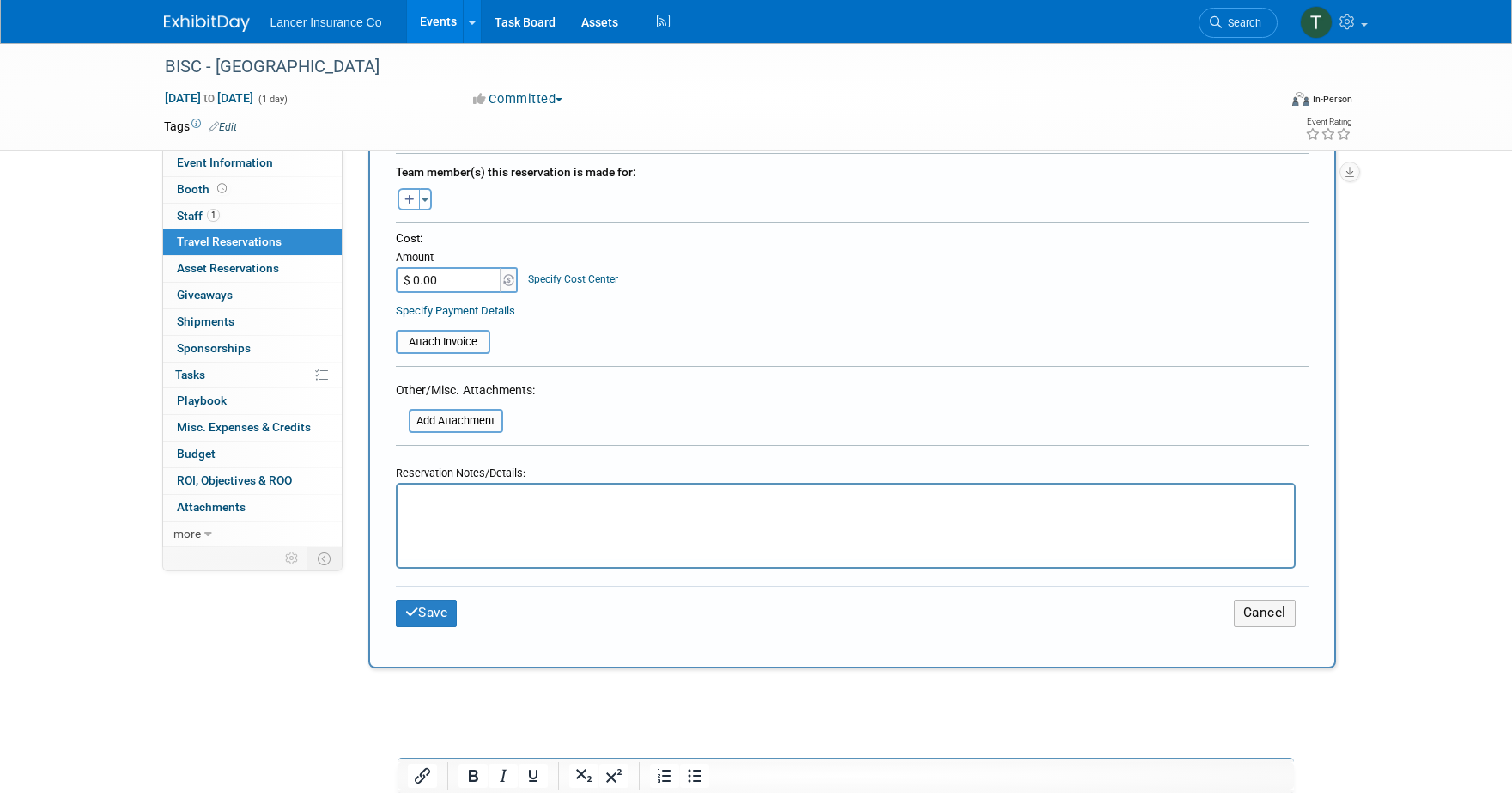
scroll to position [597, 0]
click at [440, 509] on html at bounding box center [845, 496] width 896 height 25
click at [418, 509] on html at bounding box center [845, 496] width 896 height 25
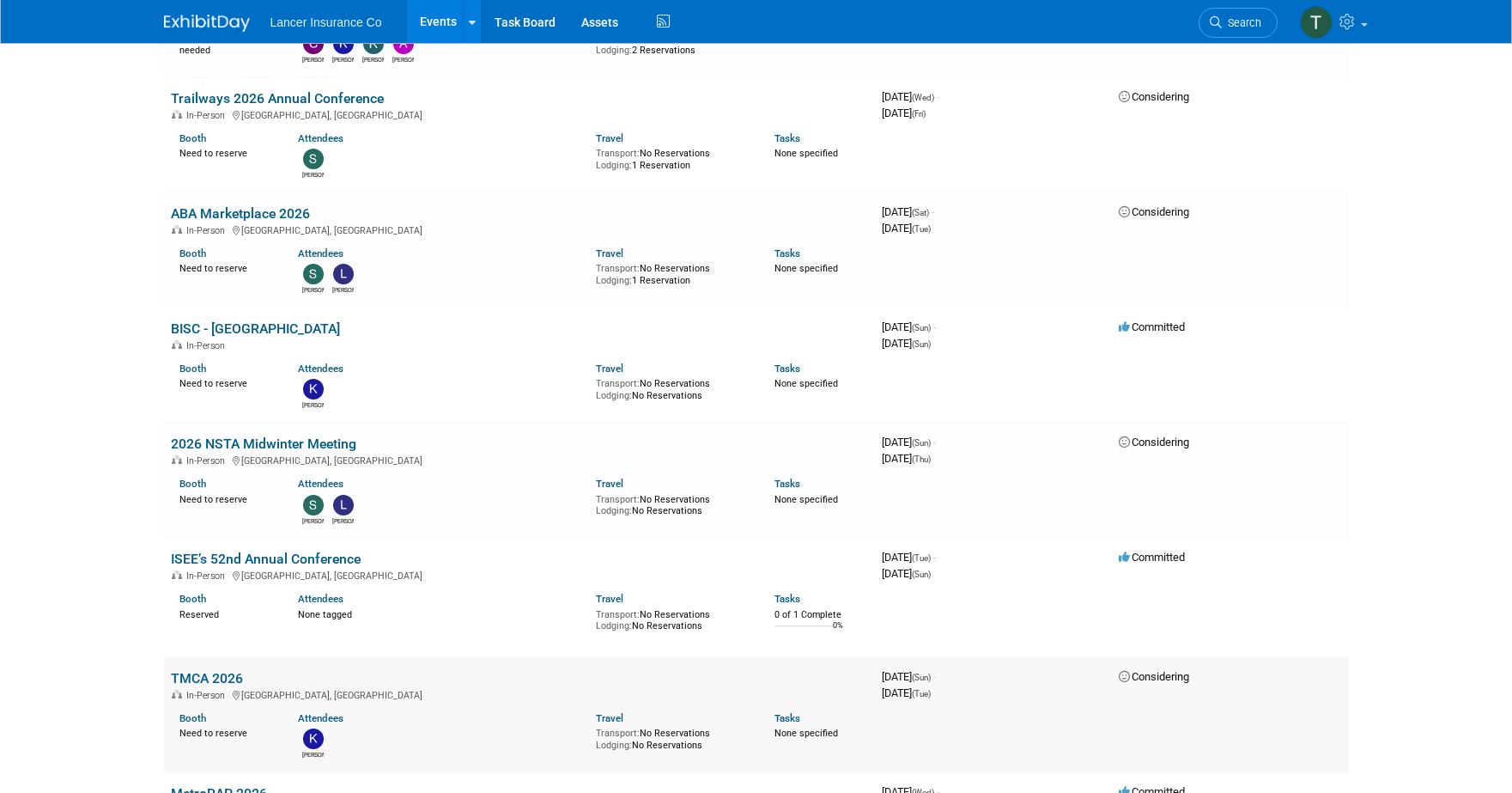
scroll to position [2807, 0]
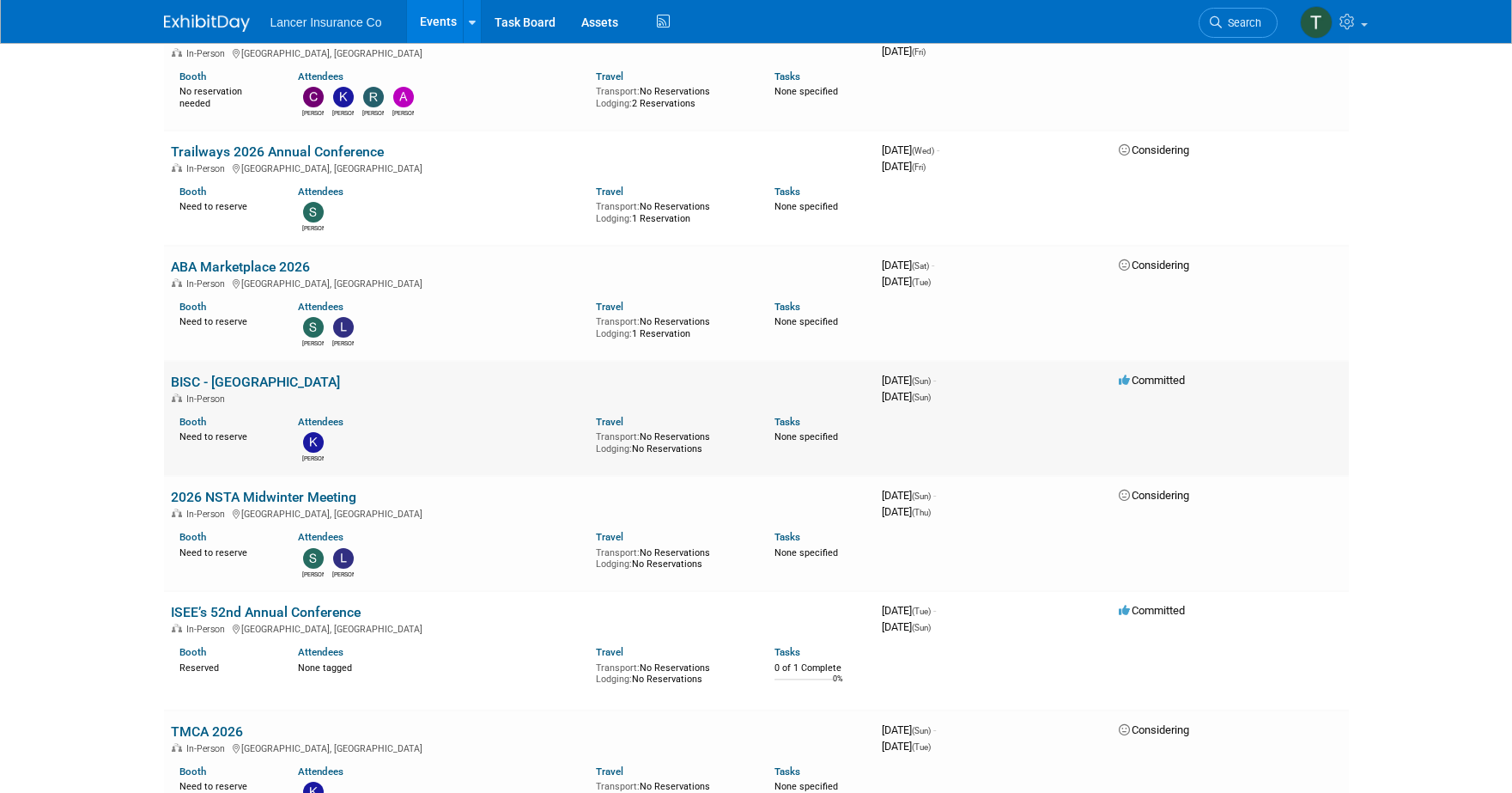
click at [198, 374] on link "BISC - [GEOGRAPHIC_DATA]" at bounding box center [256, 382] width 169 height 17
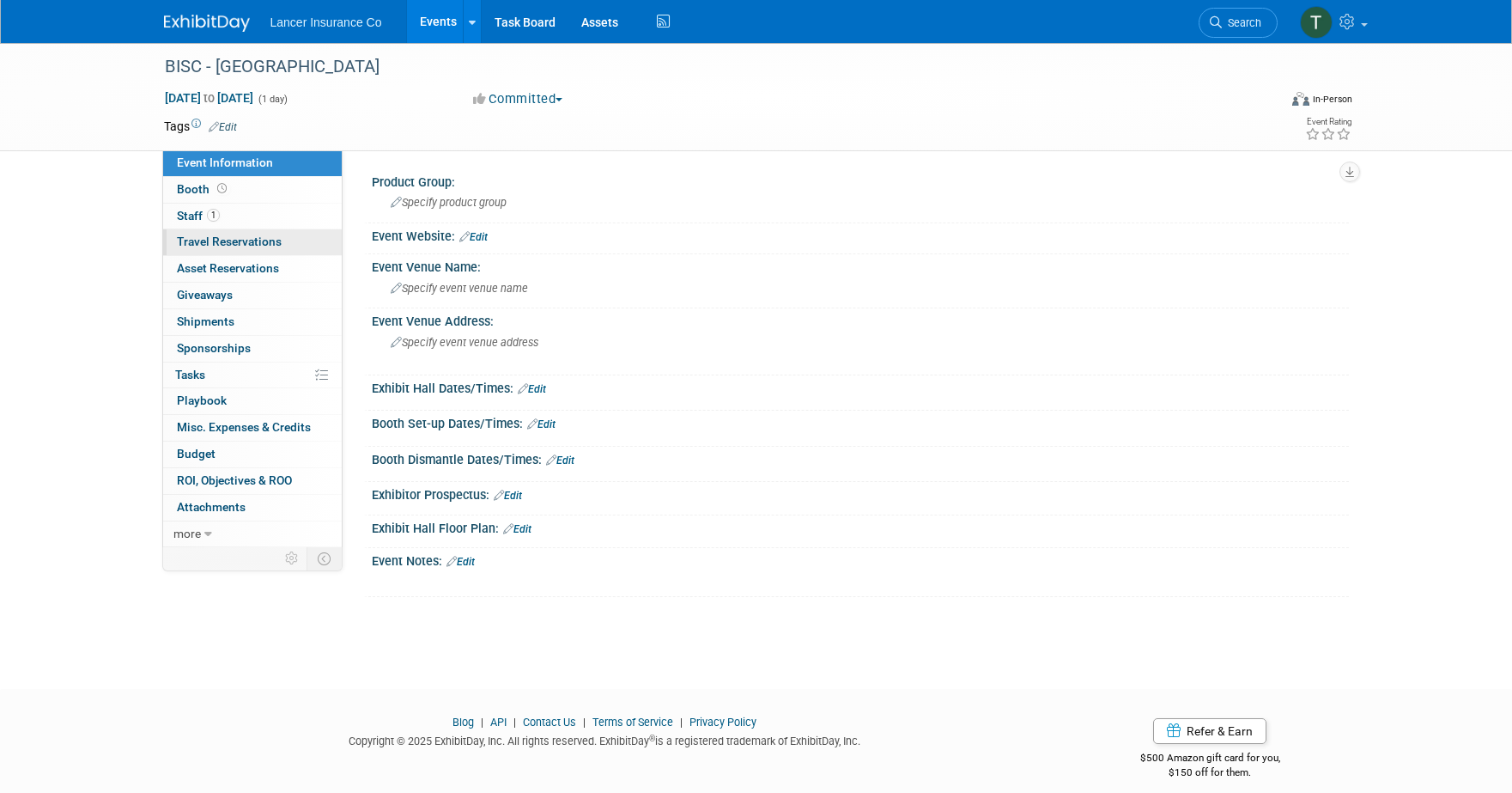
click at [204, 236] on span "Travel Reservations 0" at bounding box center [229, 241] width 105 height 14
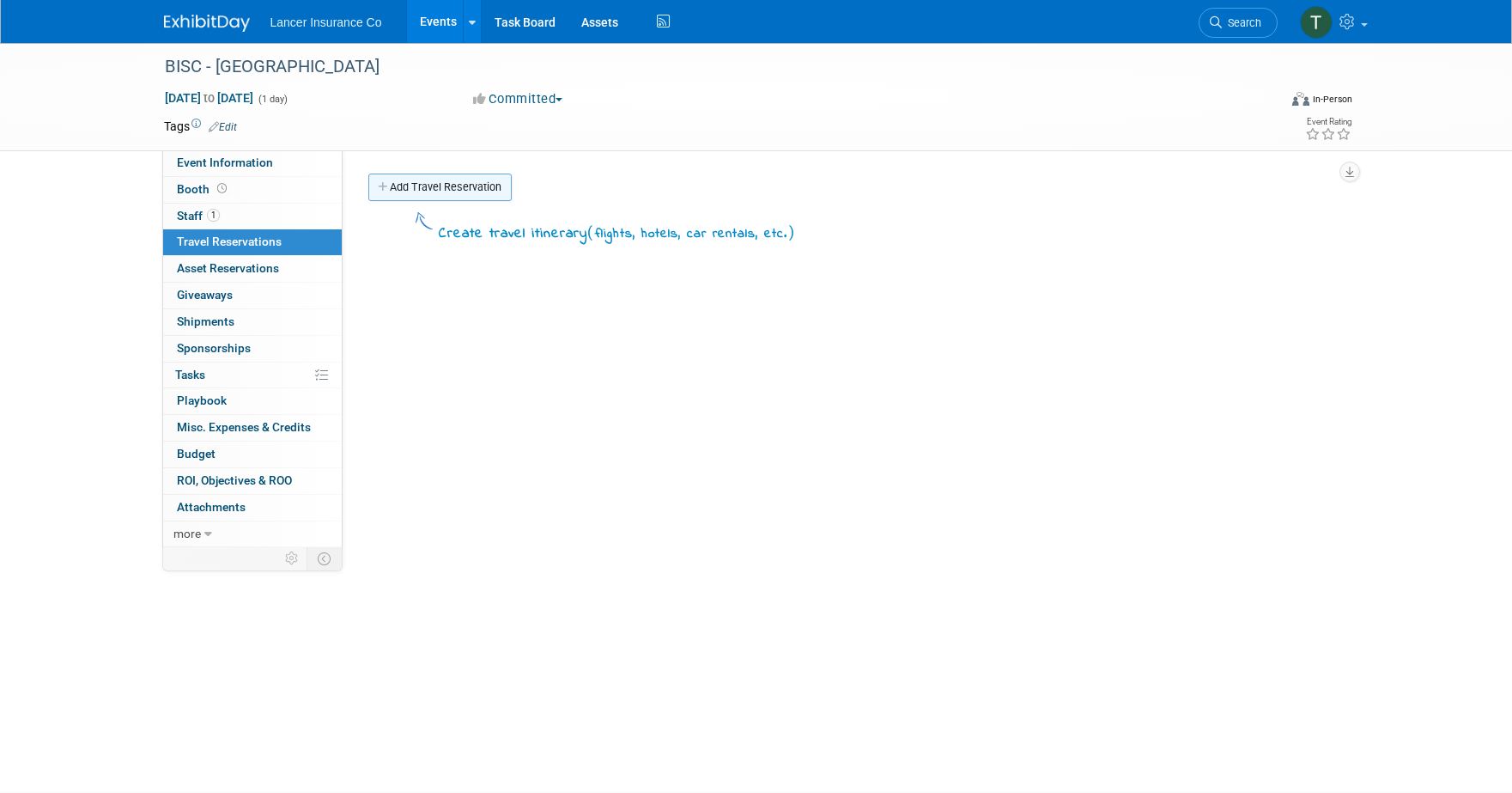
click at [440, 192] on link "Add Travel Reservation" at bounding box center [440, 188] width 143 height 28
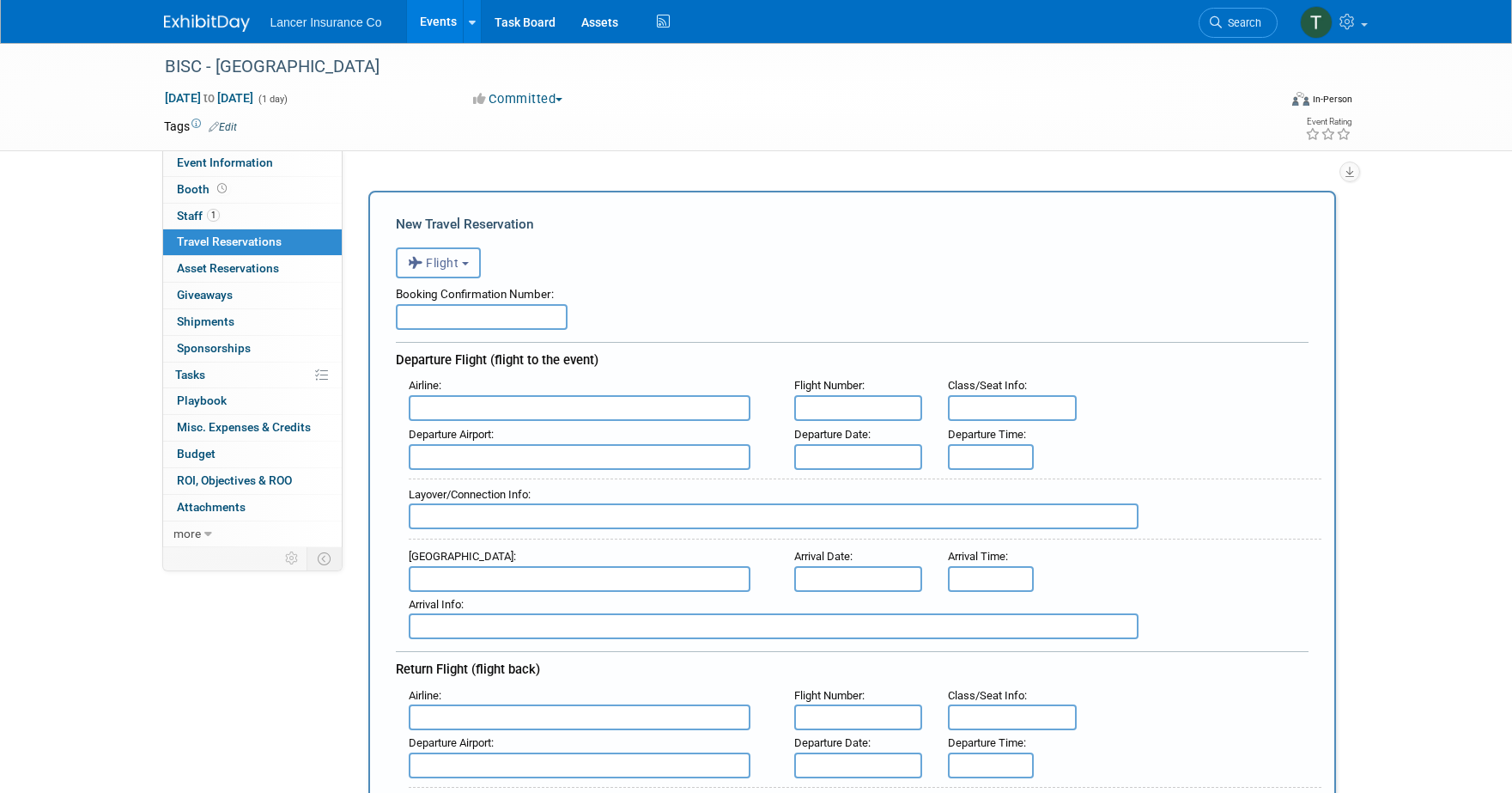
click at [451, 263] on span "Flight" at bounding box center [433, 262] width 51 height 14
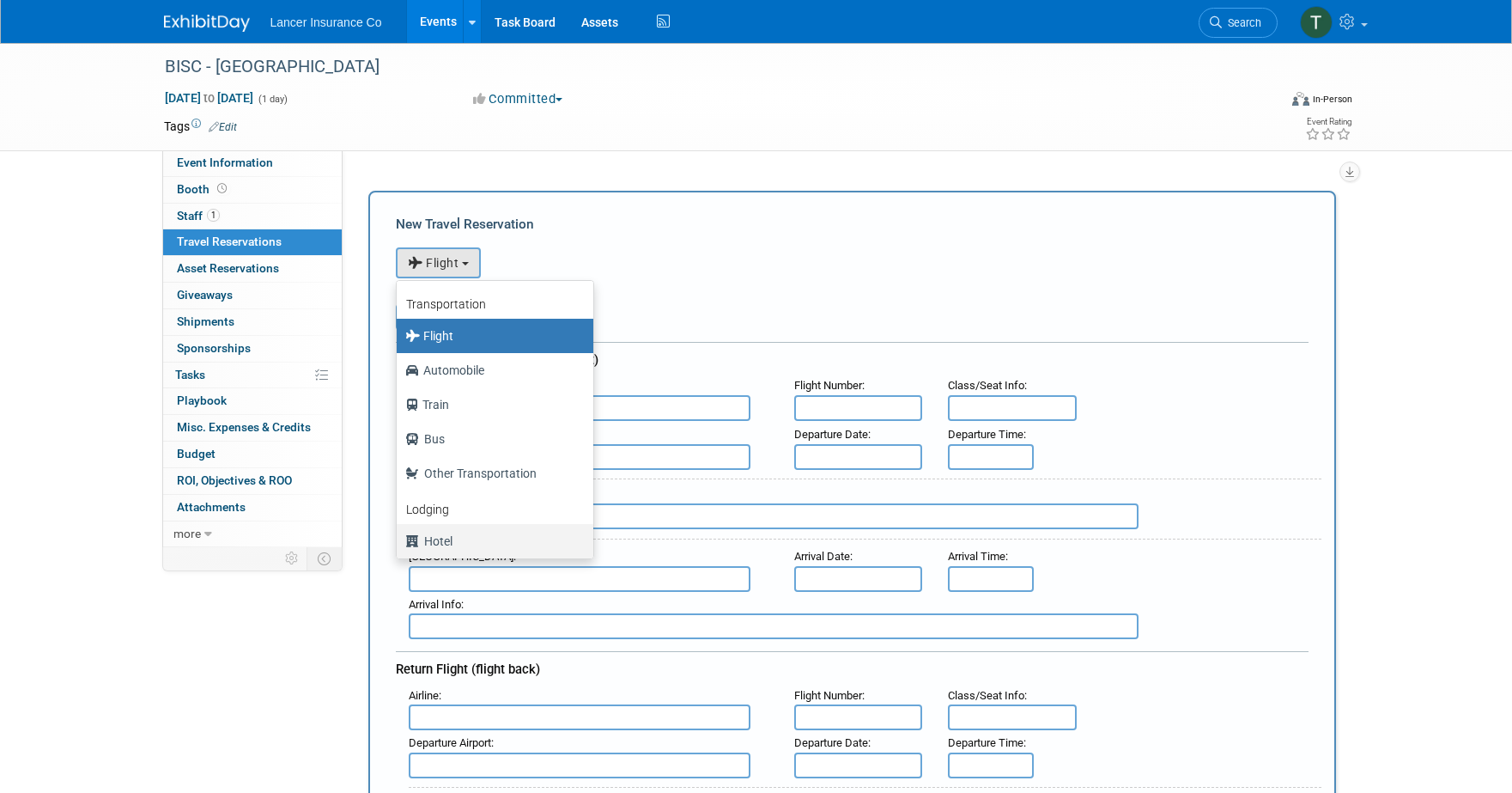
click at [456, 540] on label "Hotel" at bounding box center [491, 541] width 171 height 28
click at [399, 540] on input "Hotel" at bounding box center [393, 539] width 11 height 11
select select "6"
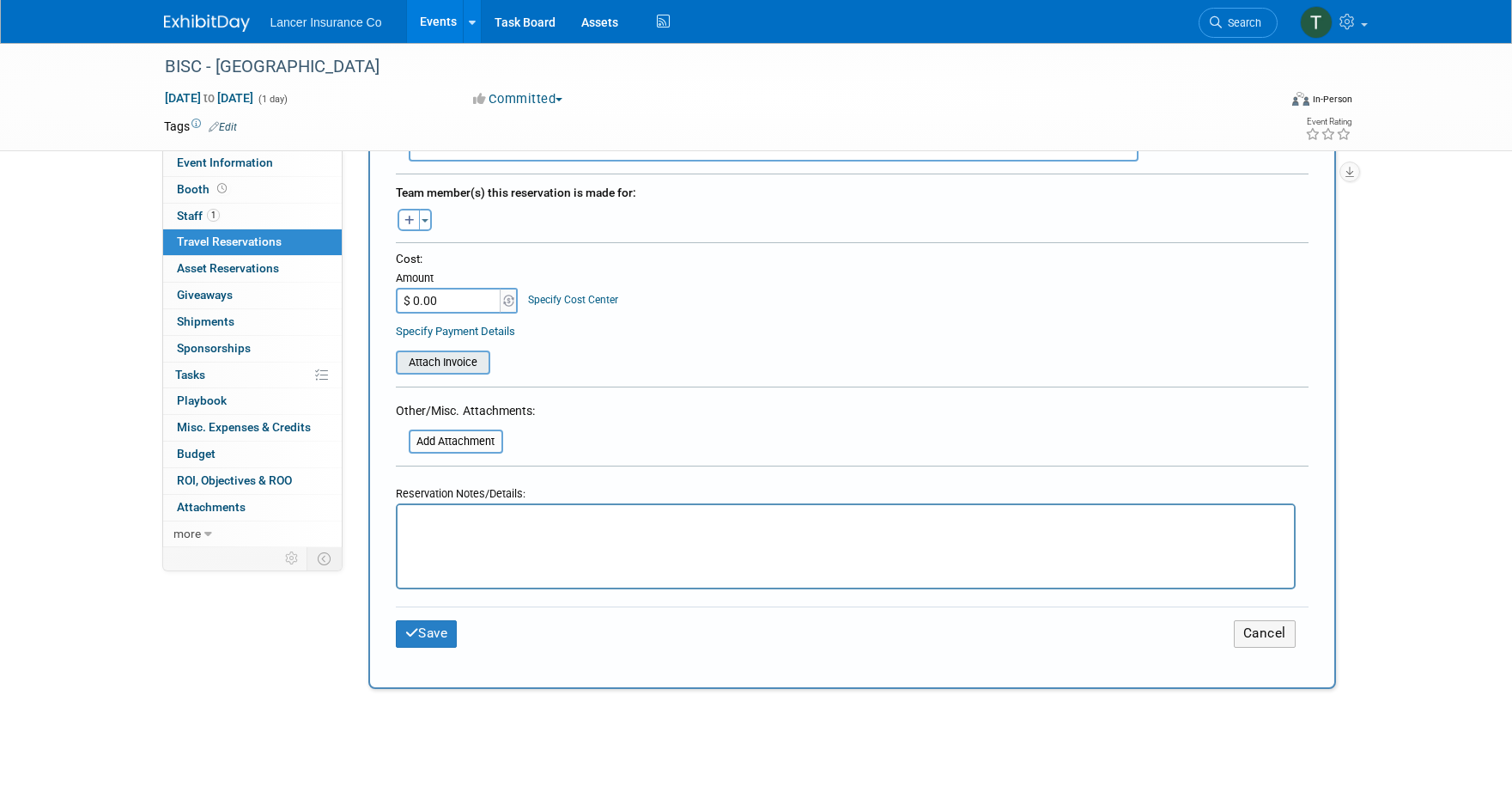
scroll to position [797, 0]
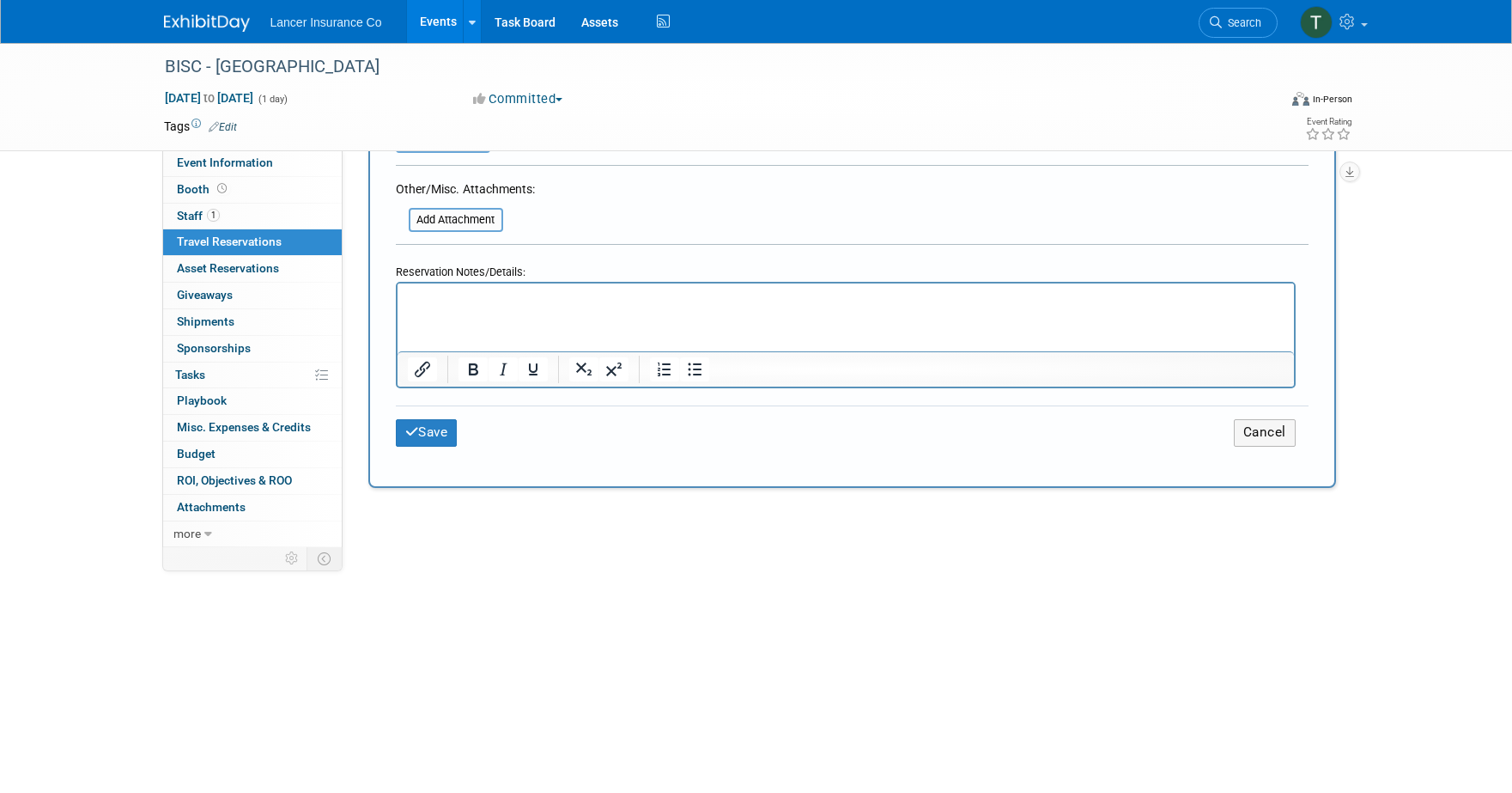
click at [430, 309] on html at bounding box center [845, 296] width 896 height 25
click at [424, 426] on button "Save" at bounding box center [427, 432] width 62 height 27
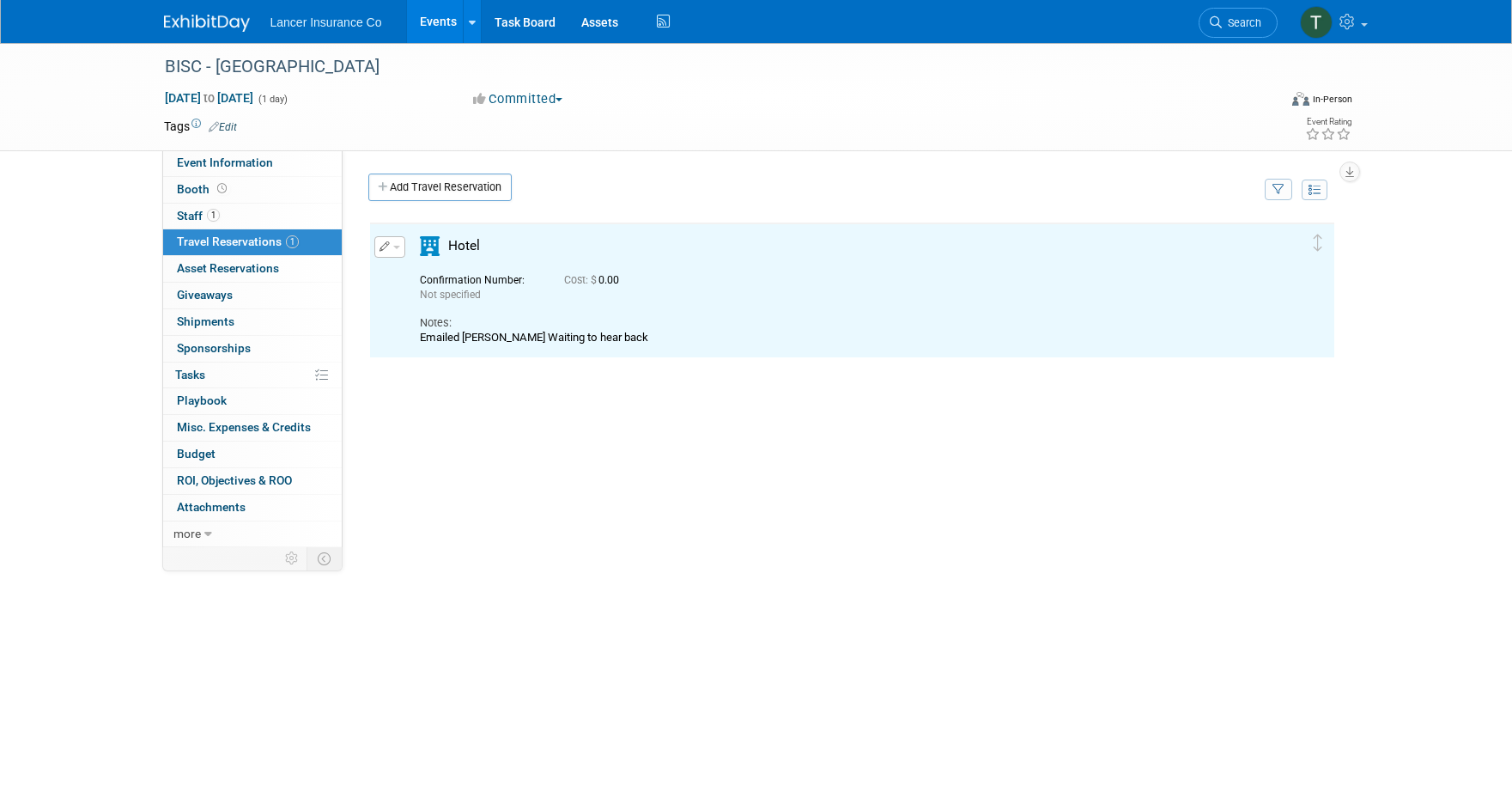
scroll to position [0, 0]
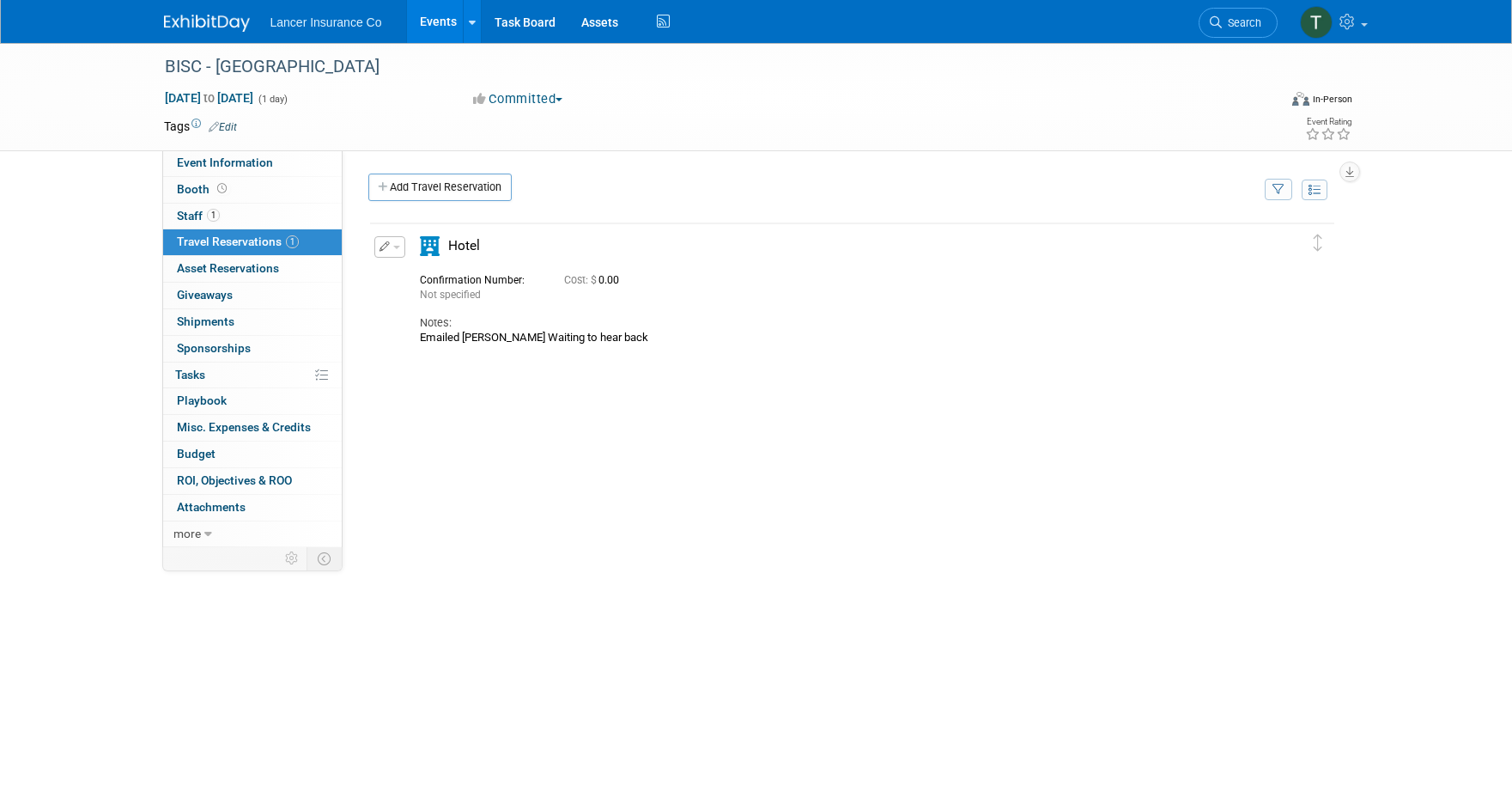
click at [423, 25] on link "Events" at bounding box center [438, 21] width 62 height 43
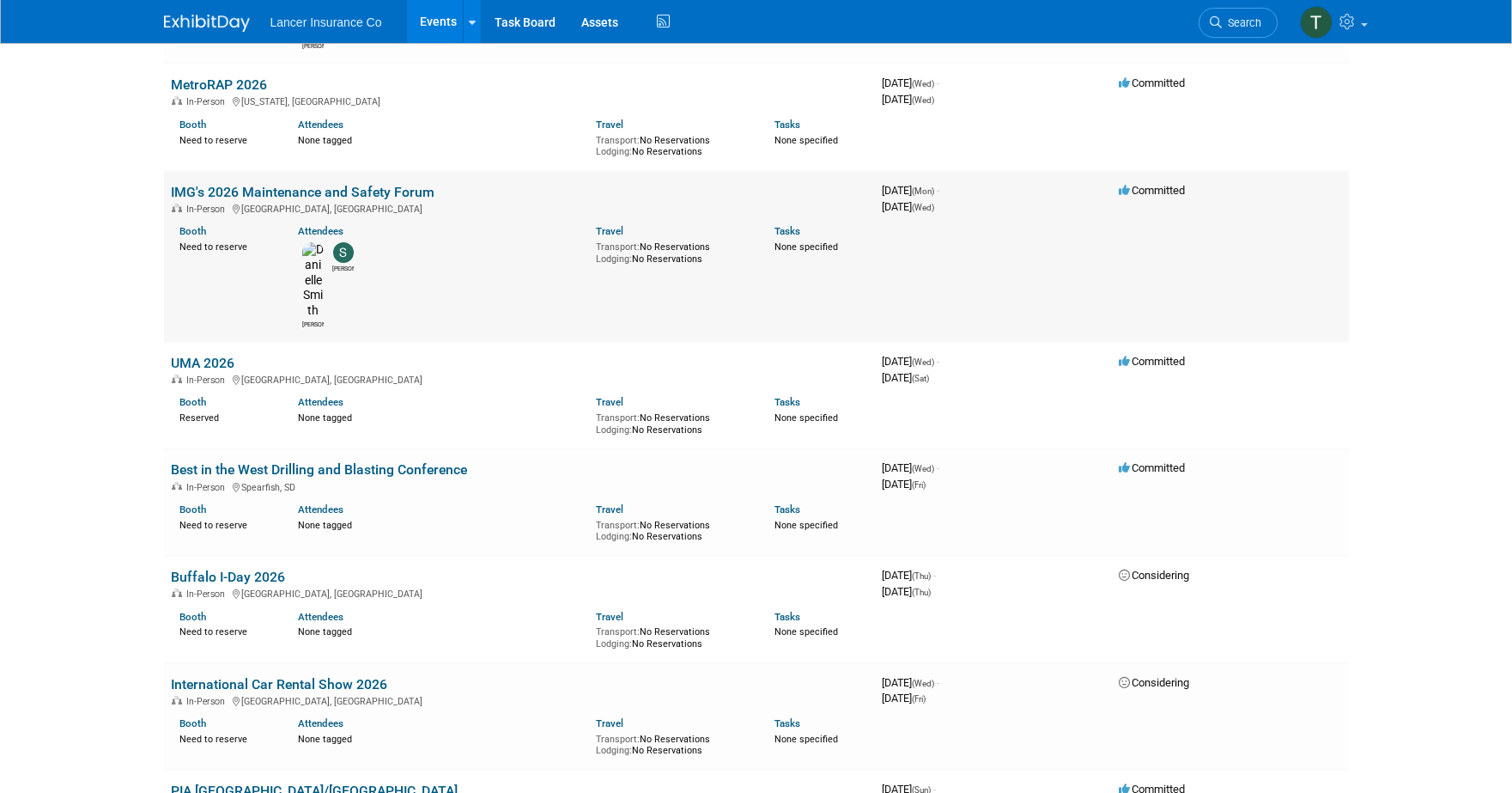
scroll to position [3568, 0]
click at [186, 355] on link "UMA 2026" at bounding box center [203, 363] width 63 height 17
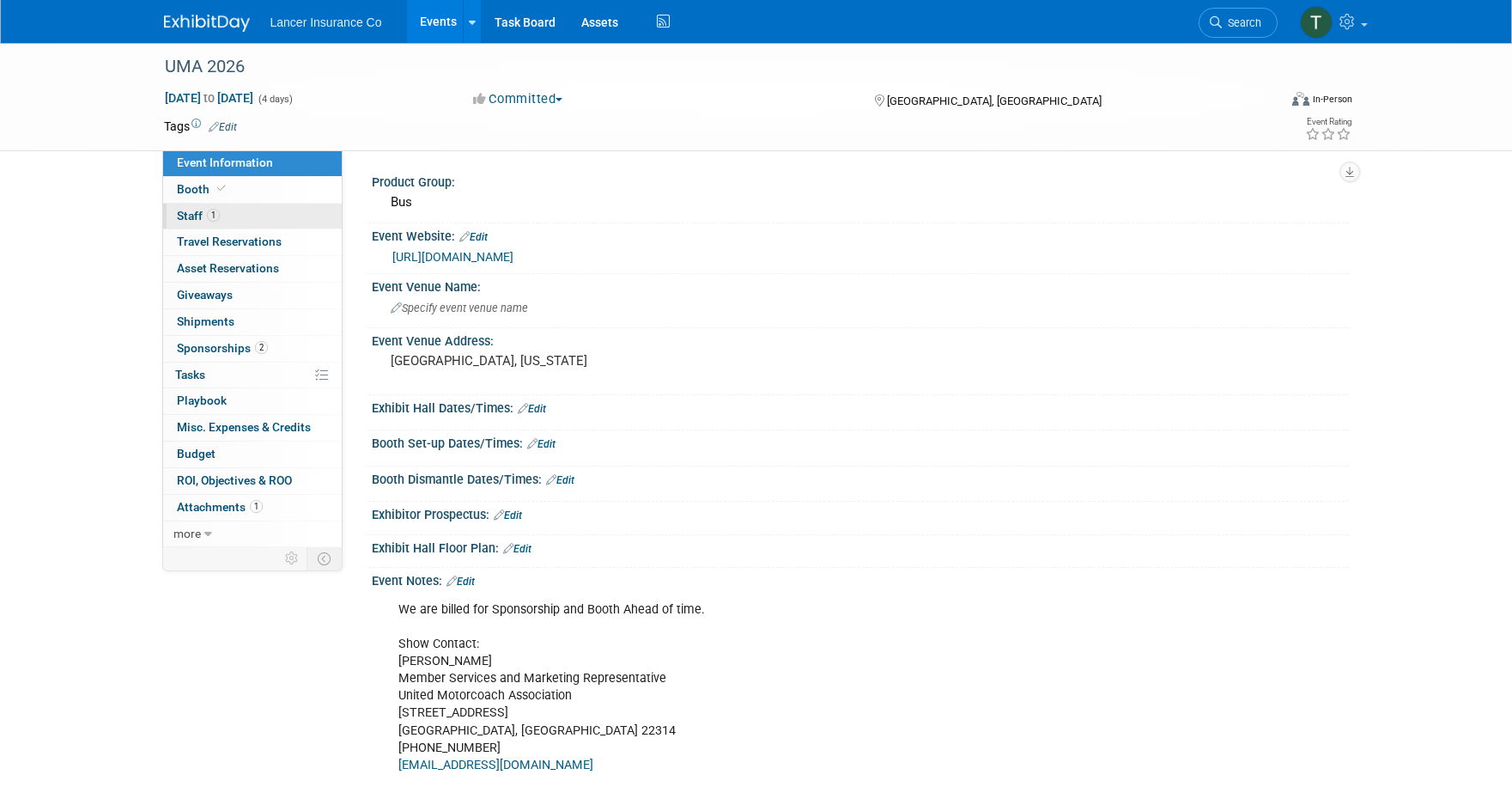
click at [186, 208] on span "Staff 1" at bounding box center [198, 215] width 43 height 14
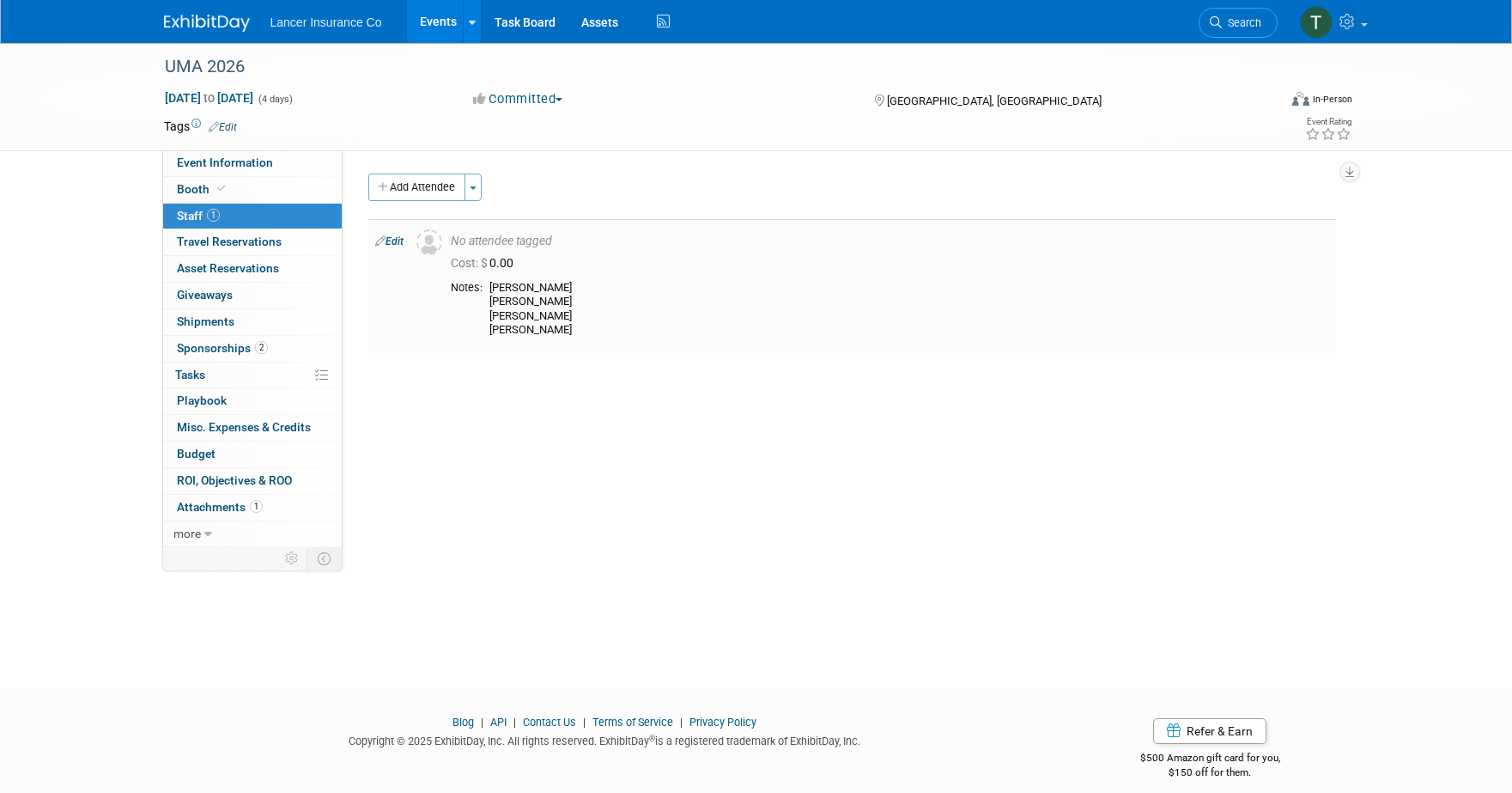
click at [399, 242] on link "Edit" at bounding box center [389, 241] width 28 height 12
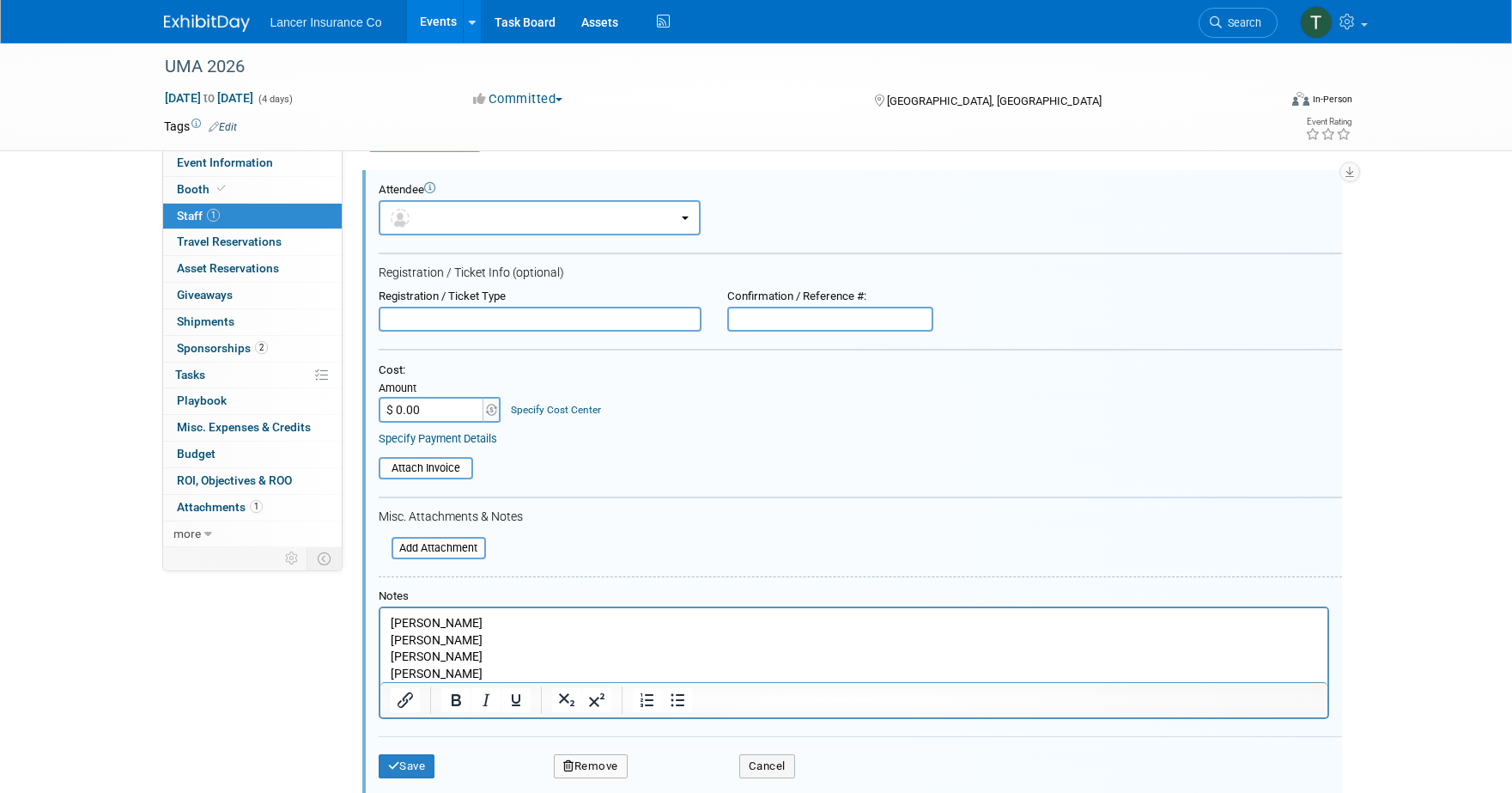
scroll to position [50, 0]
click at [451, 670] on p "Allision [PERSON_NAME] [PERSON_NAME]" at bounding box center [853, 647] width 927 height 67
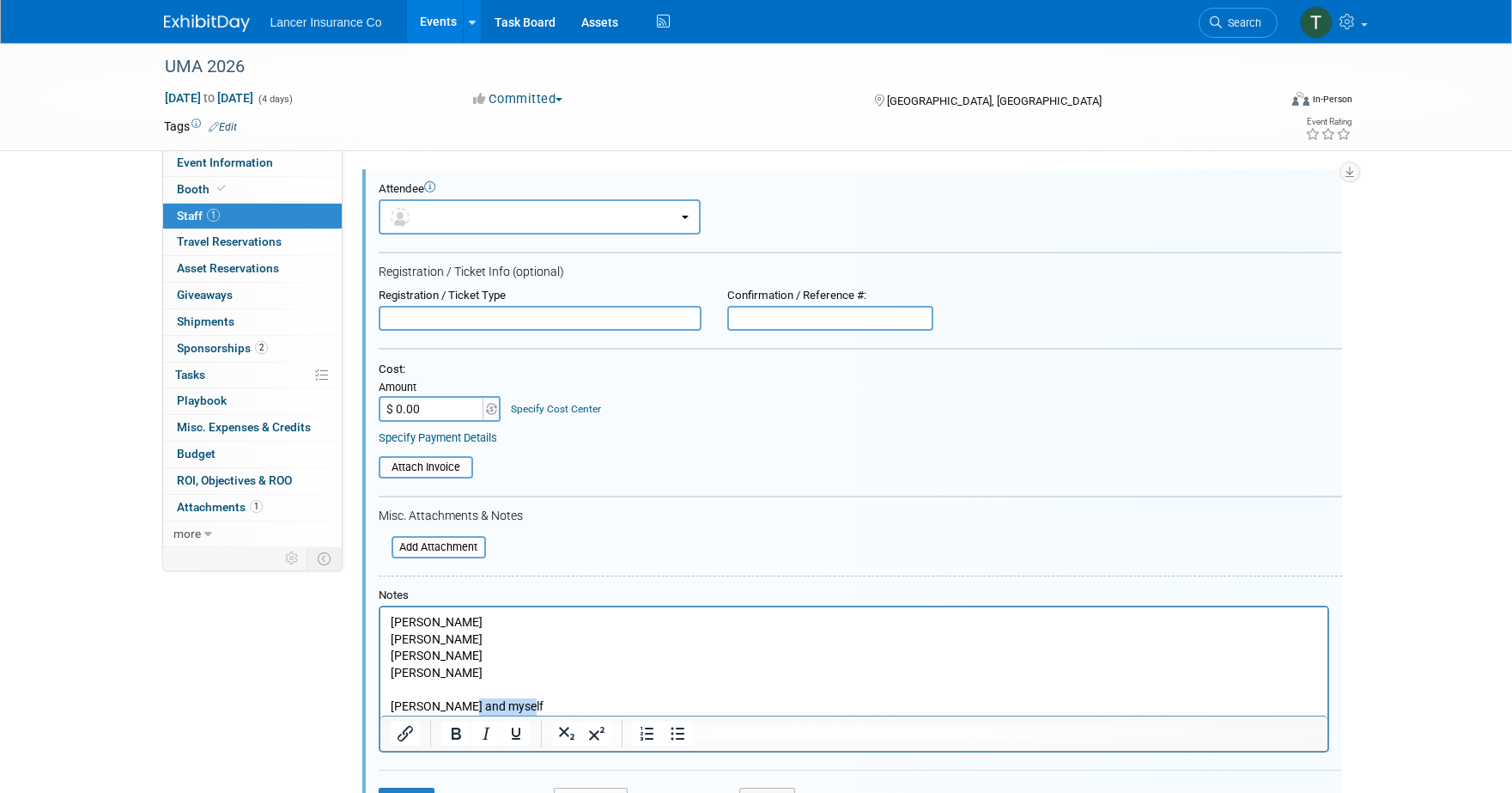
drag, startPoint x: 461, startPoint y: 708, endPoint x: 549, endPoint y: 707, distance: 88.0
click at [549, 707] on p "[PERSON_NAME] and myself" at bounding box center [853, 707] width 927 height 17
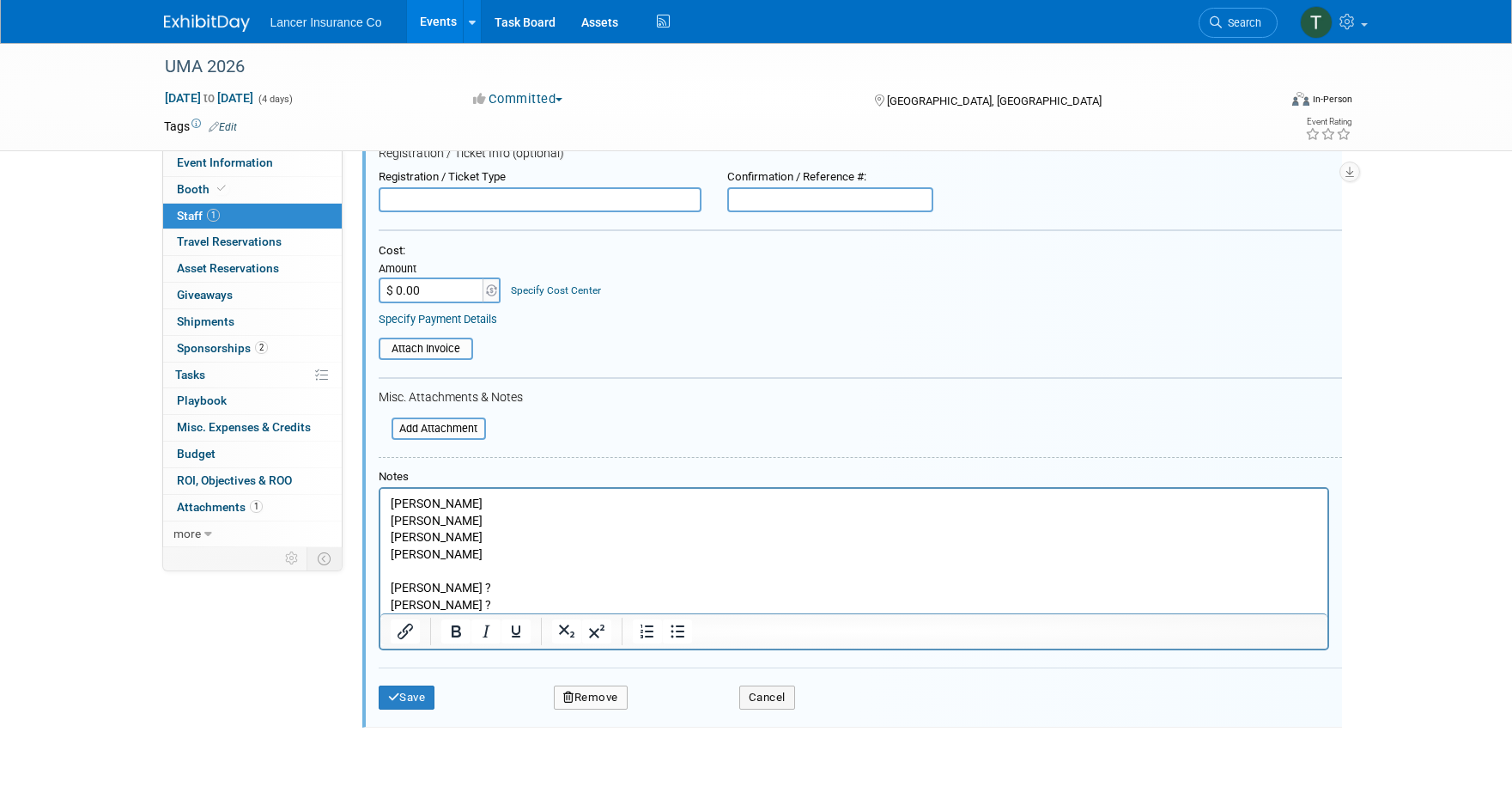
scroll to position [170, 0]
click at [400, 697] on button "Save" at bounding box center [406, 695] width 57 height 24
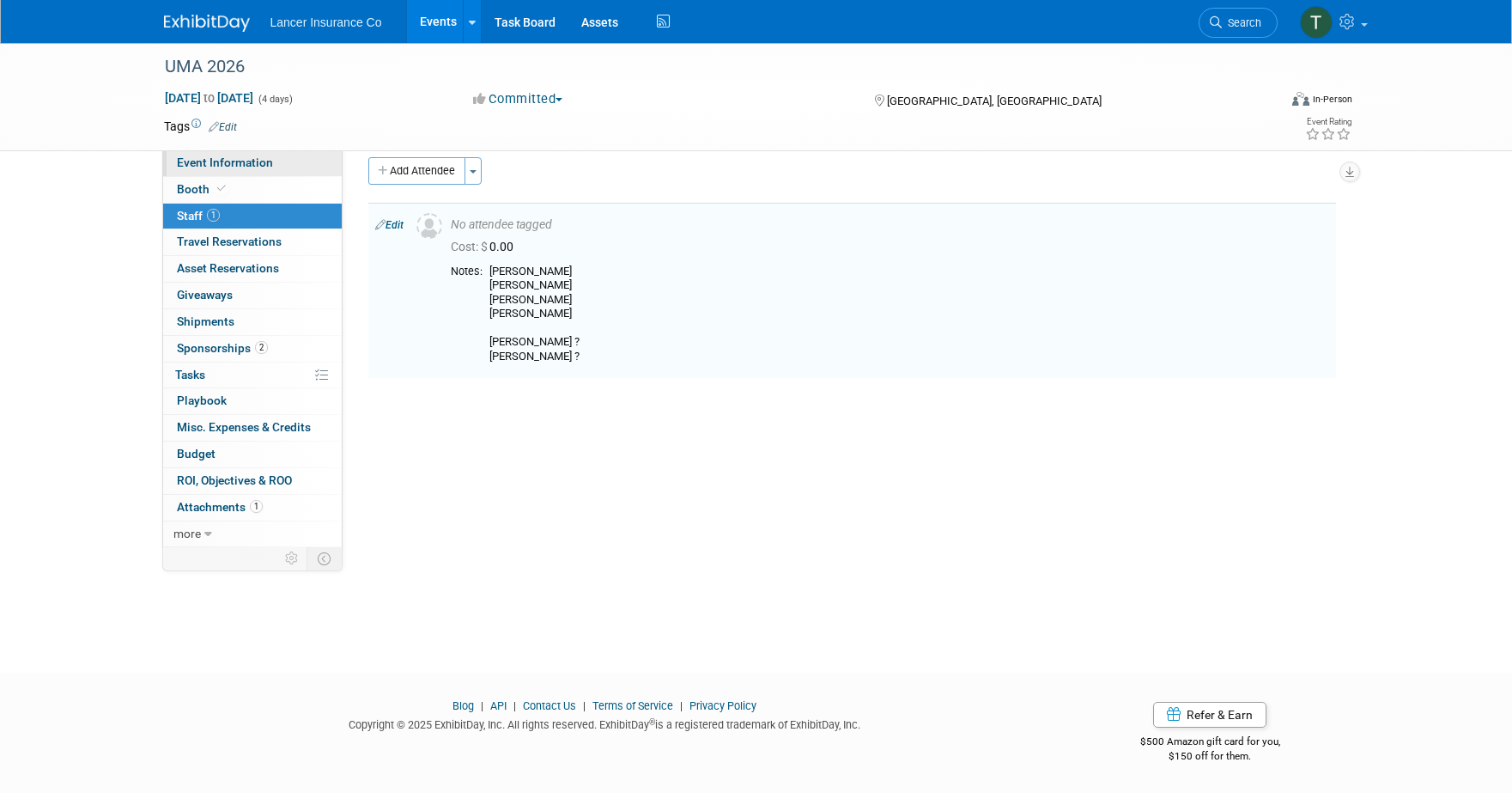
click at [197, 157] on span "Event Information" at bounding box center [224, 162] width 96 height 14
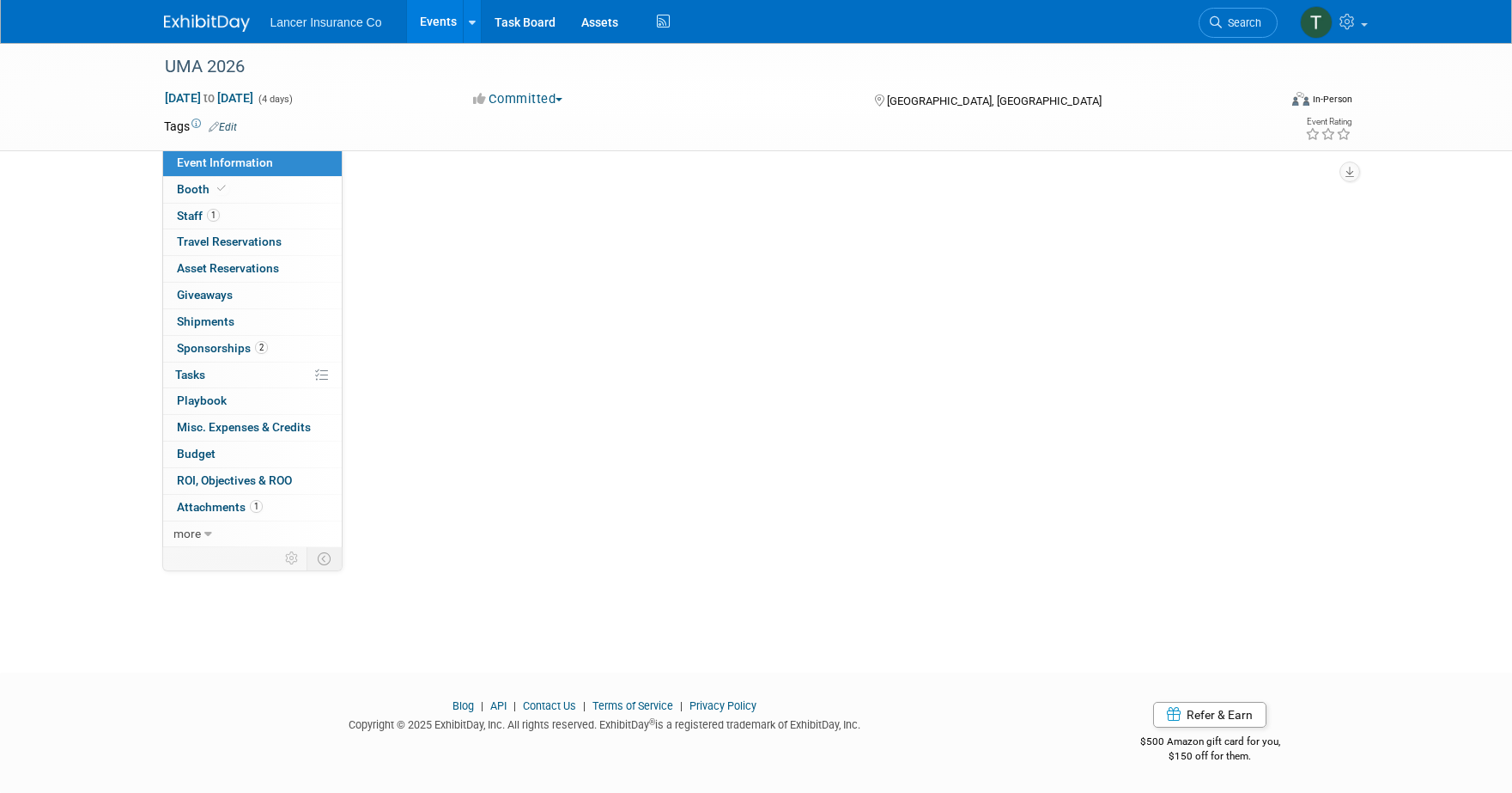
scroll to position [0, 0]
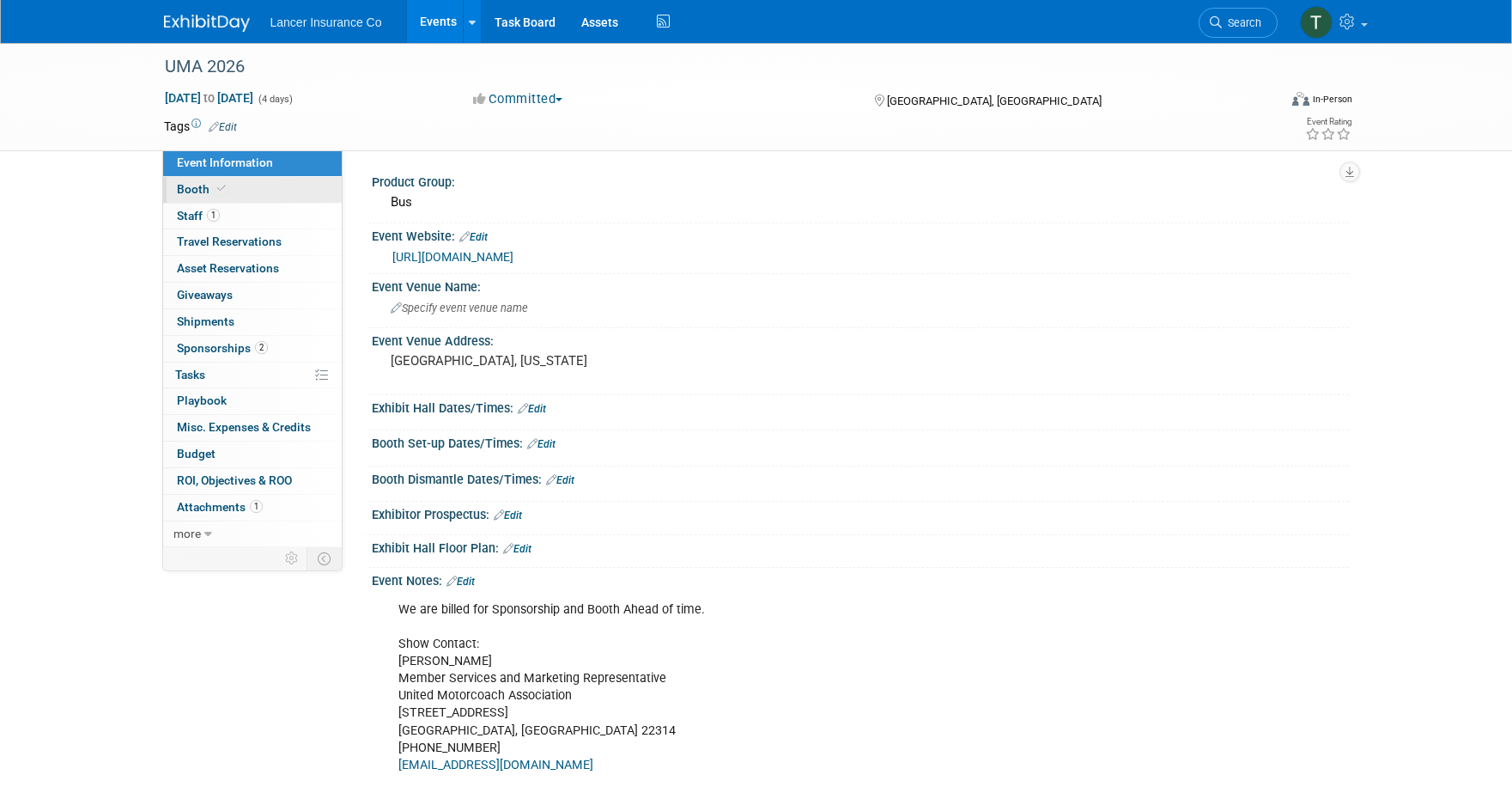
click at [217, 194] on span at bounding box center [221, 189] width 16 height 13
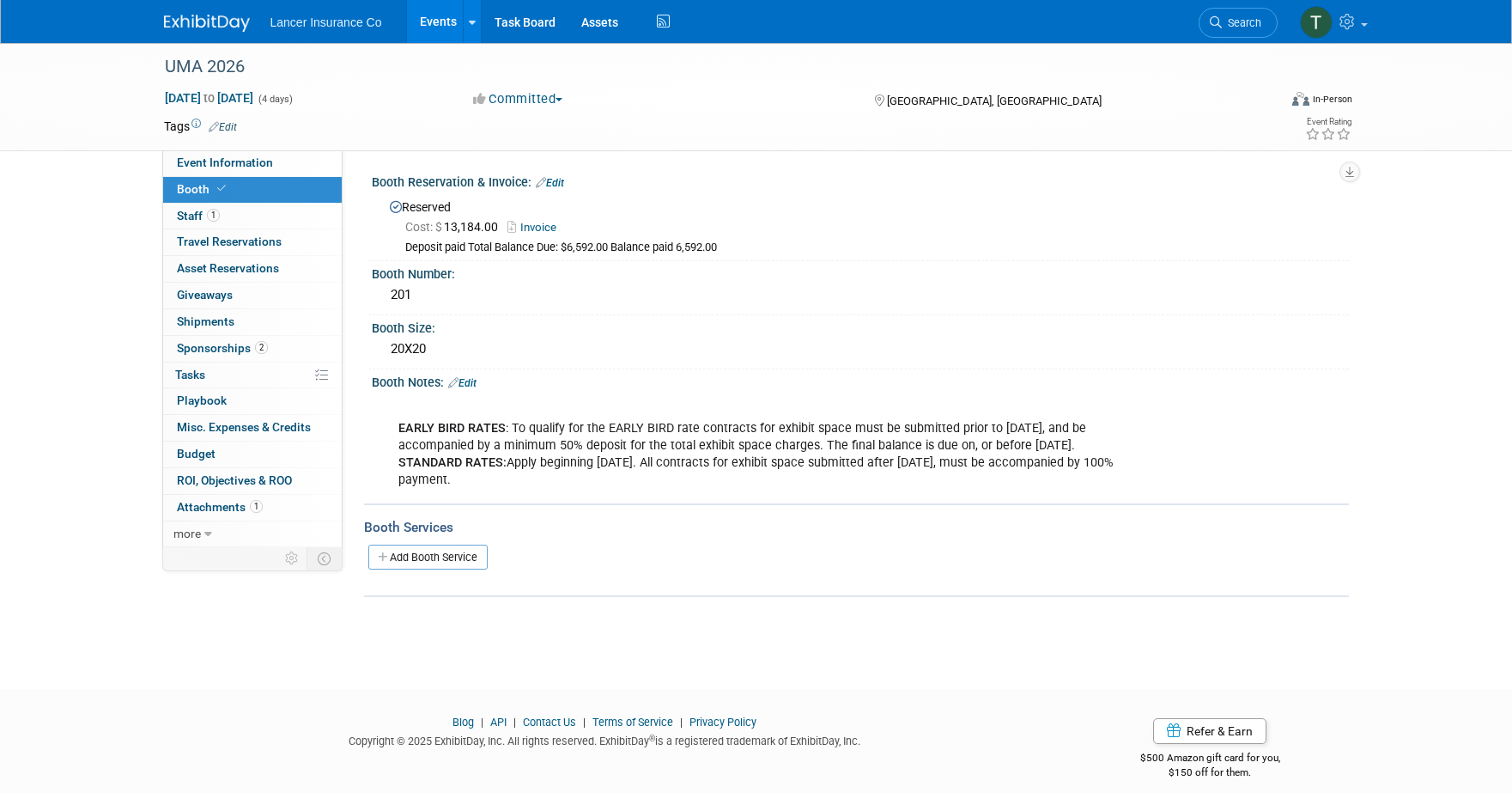
click at [427, 23] on link "Events" at bounding box center [438, 21] width 62 height 43
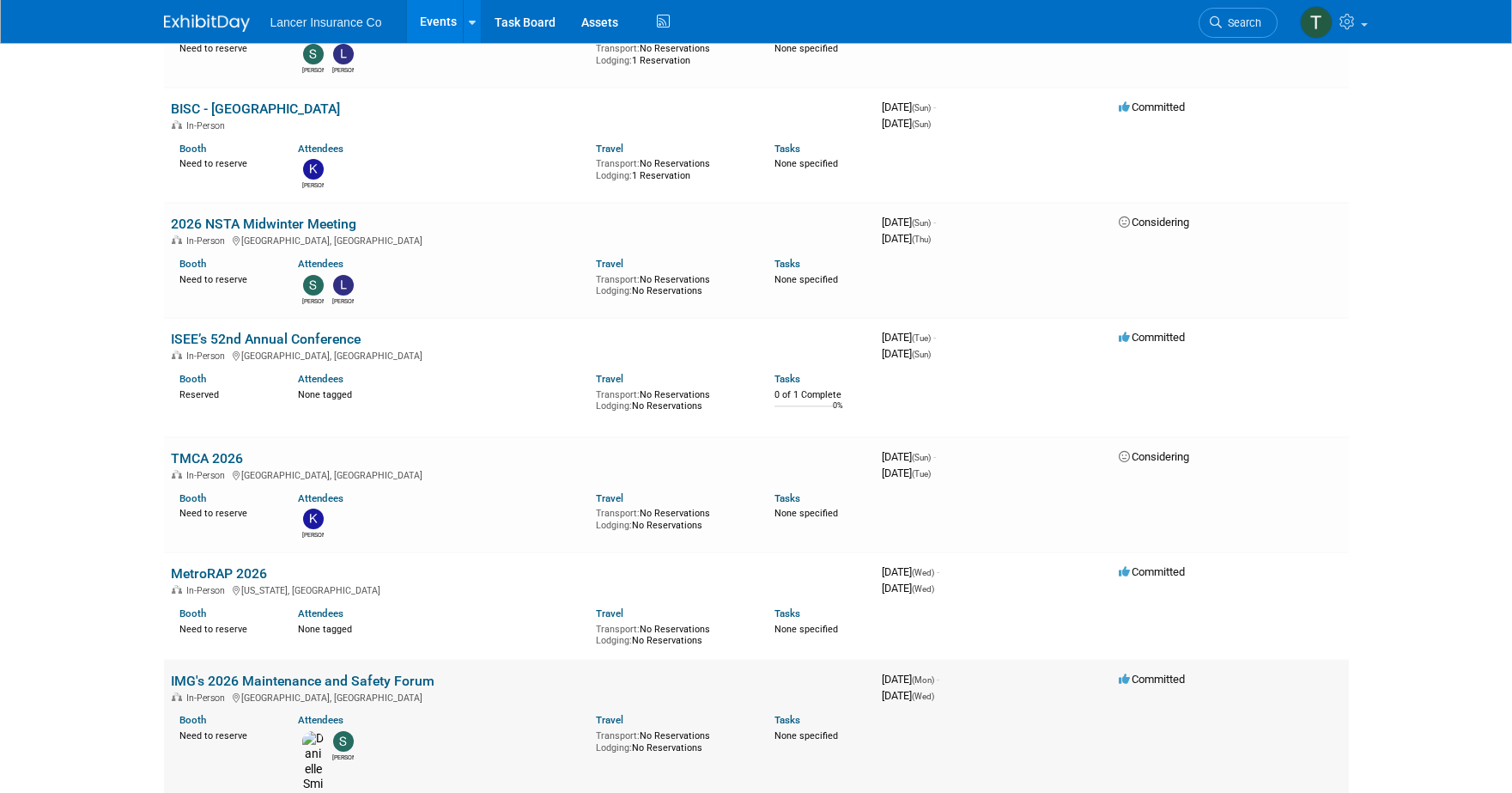
scroll to position [3068, 0]
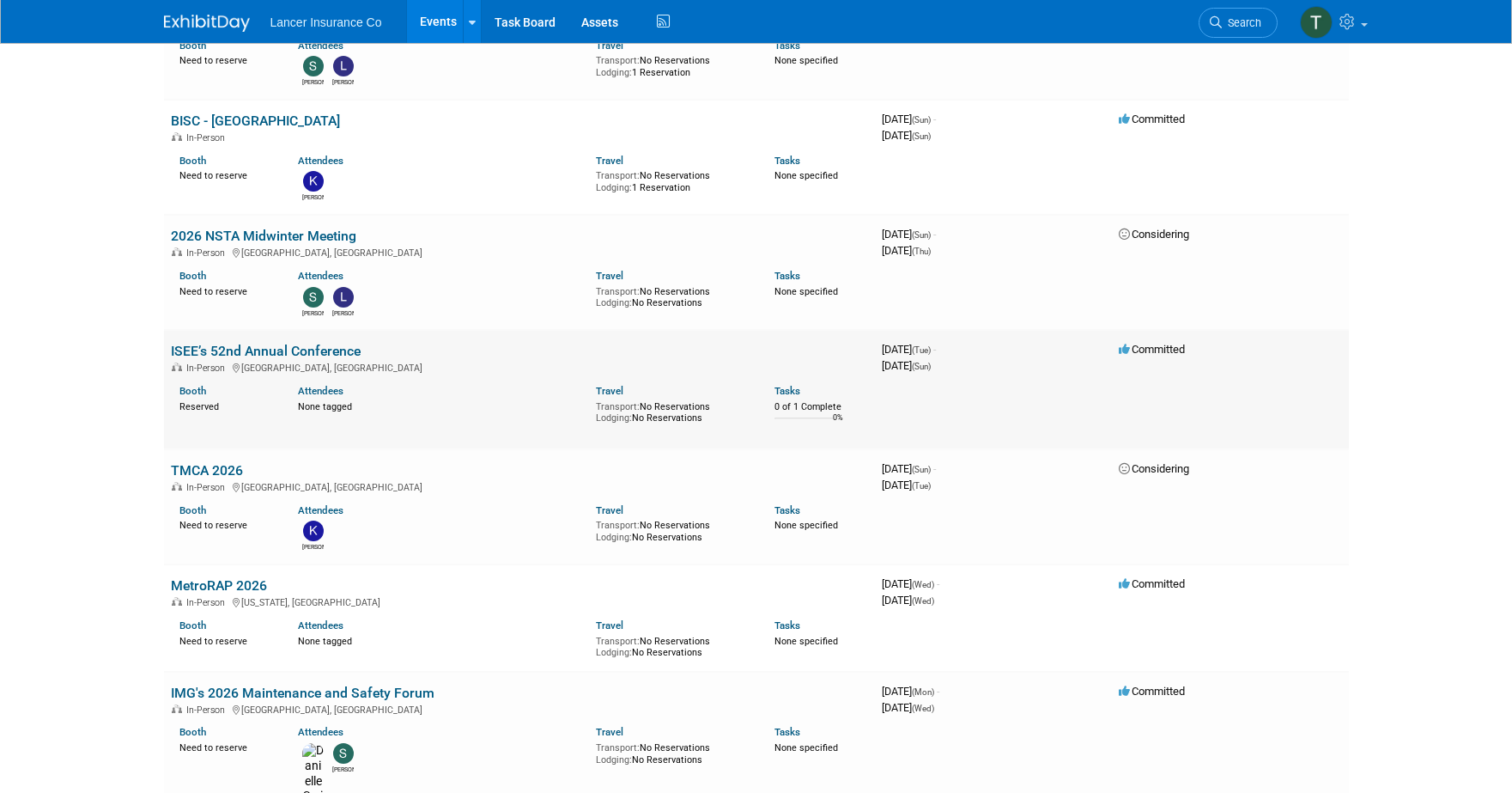
click at [268, 343] on link "ISEE’s 52nd Annual Conference" at bounding box center [266, 351] width 190 height 17
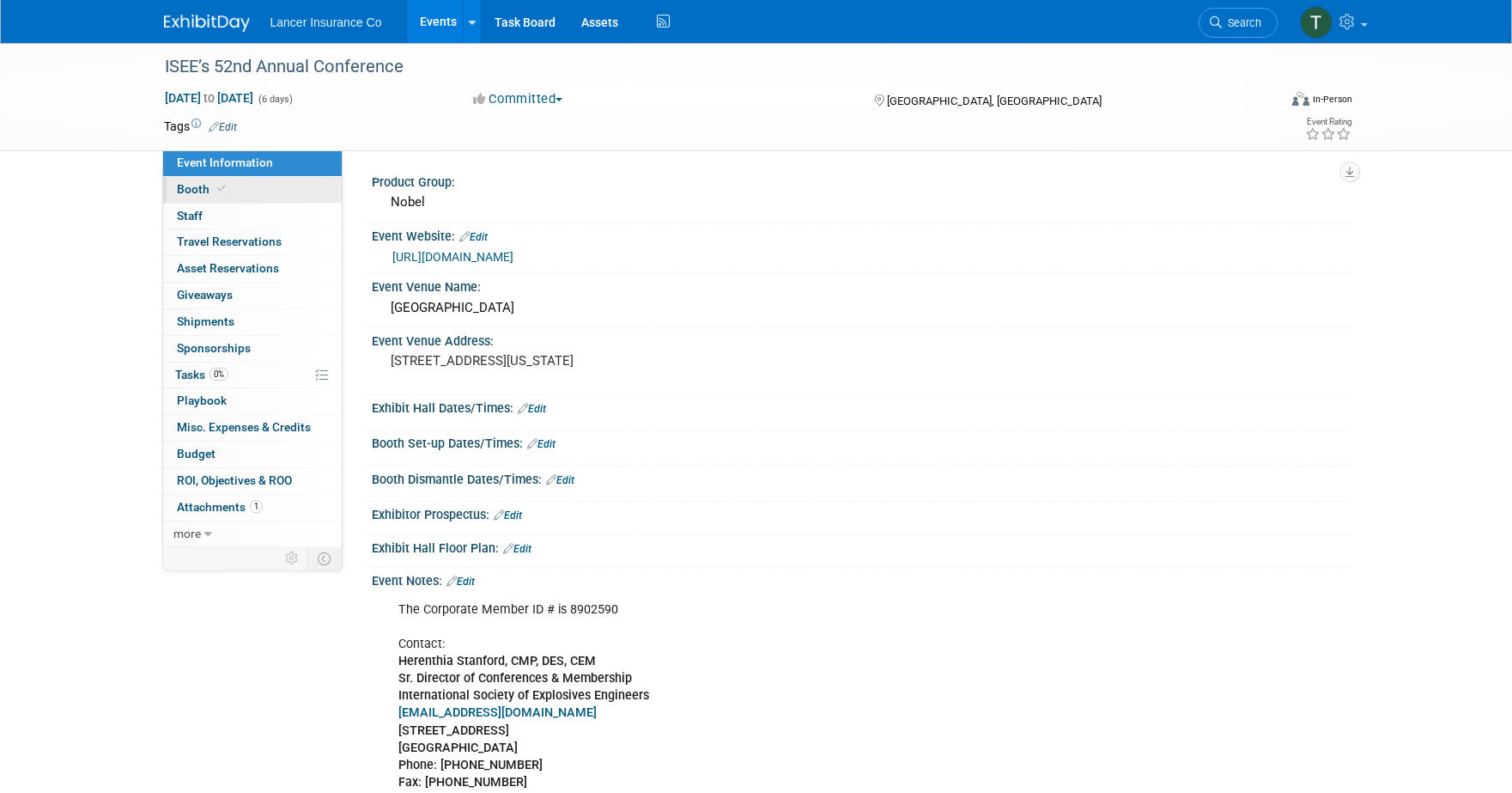
click at [204, 193] on span "Booth" at bounding box center [203, 189] width 52 height 14
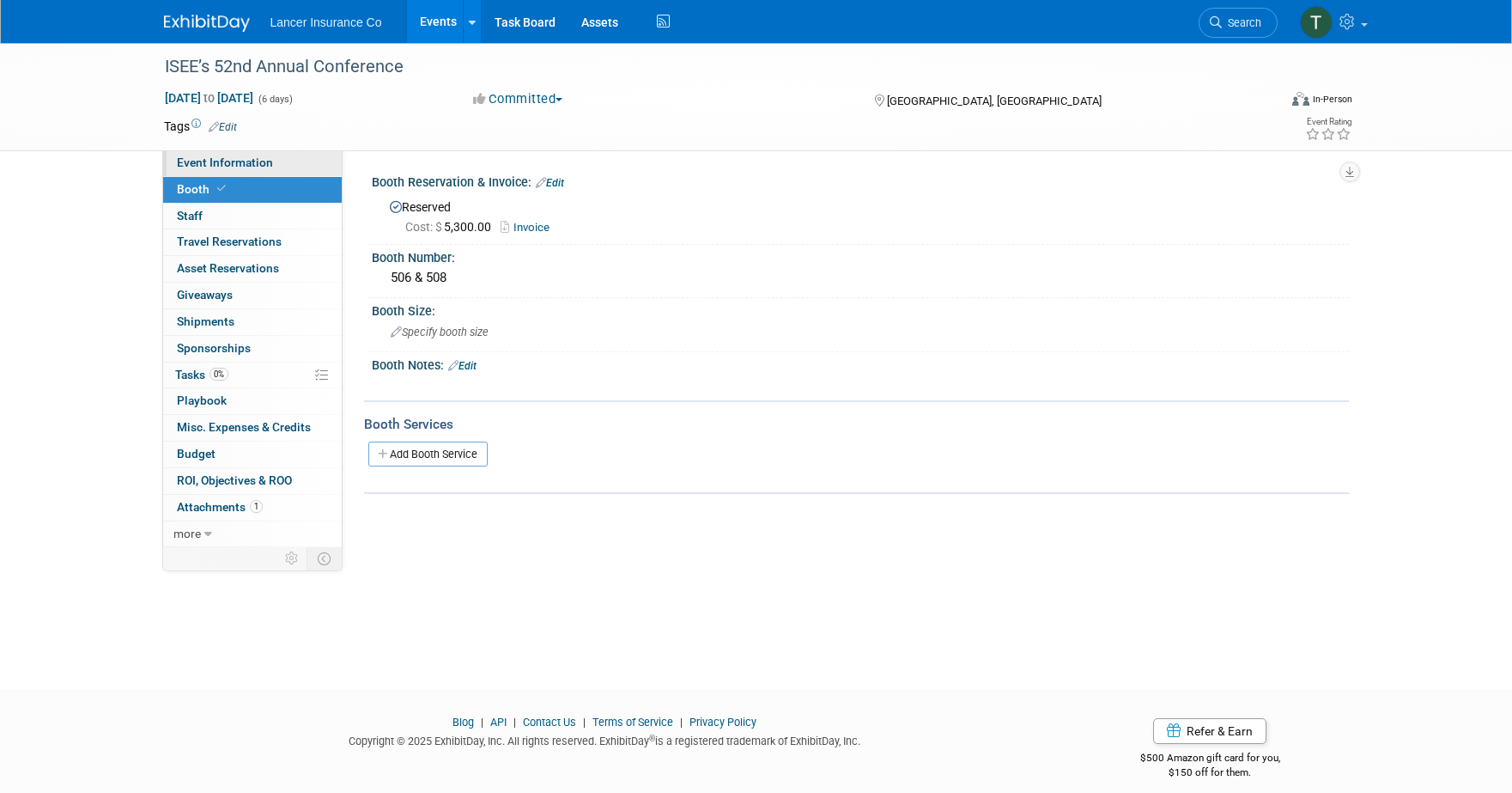
click at [210, 158] on span "Event Information" at bounding box center [224, 162] width 96 height 14
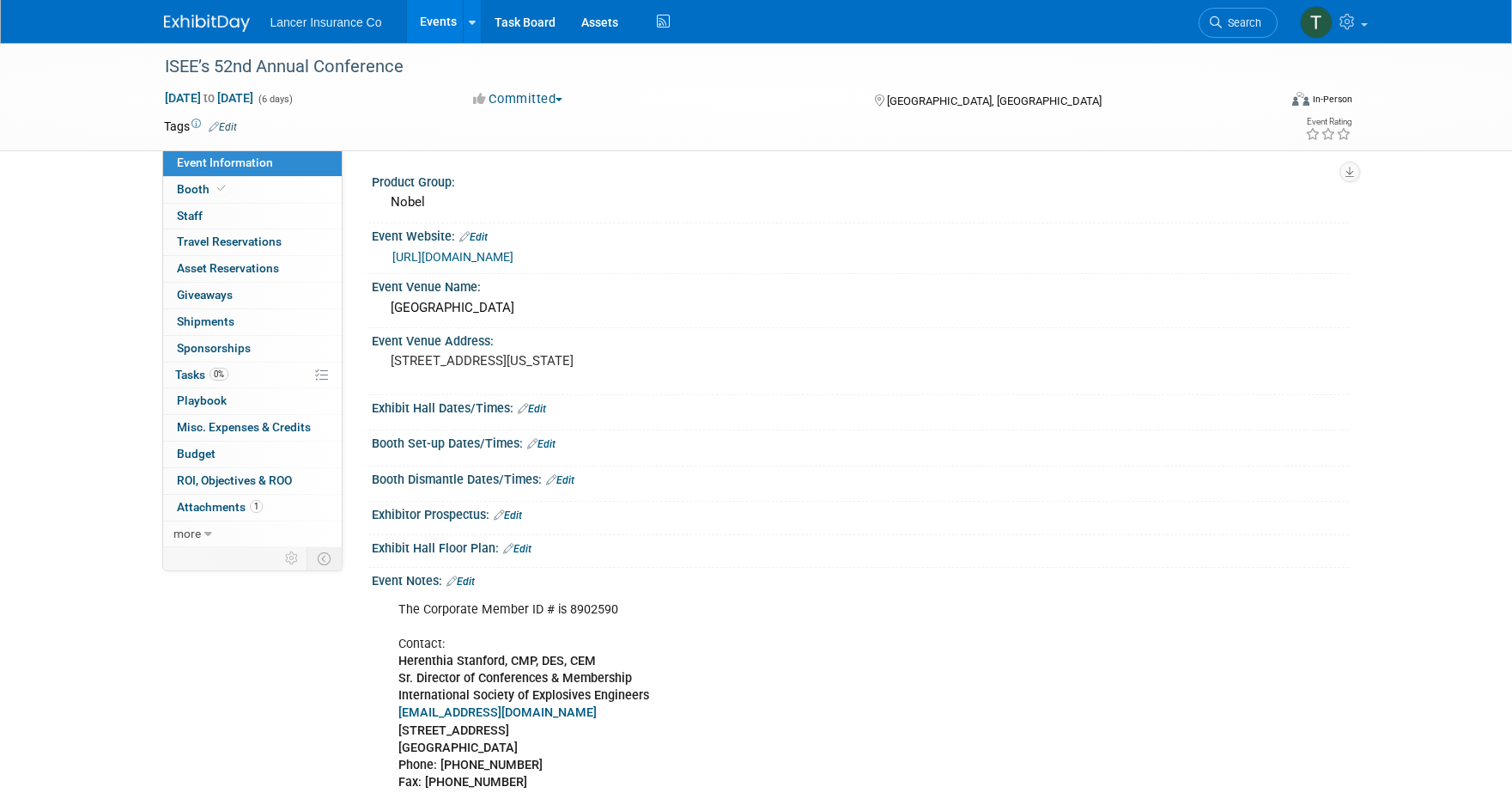
click at [422, 250] on link "[URL][DOMAIN_NAME]" at bounding box center [453, 257] width 121 height 14
